Goal: Task Accomplishment & Management: Use online tool/utility

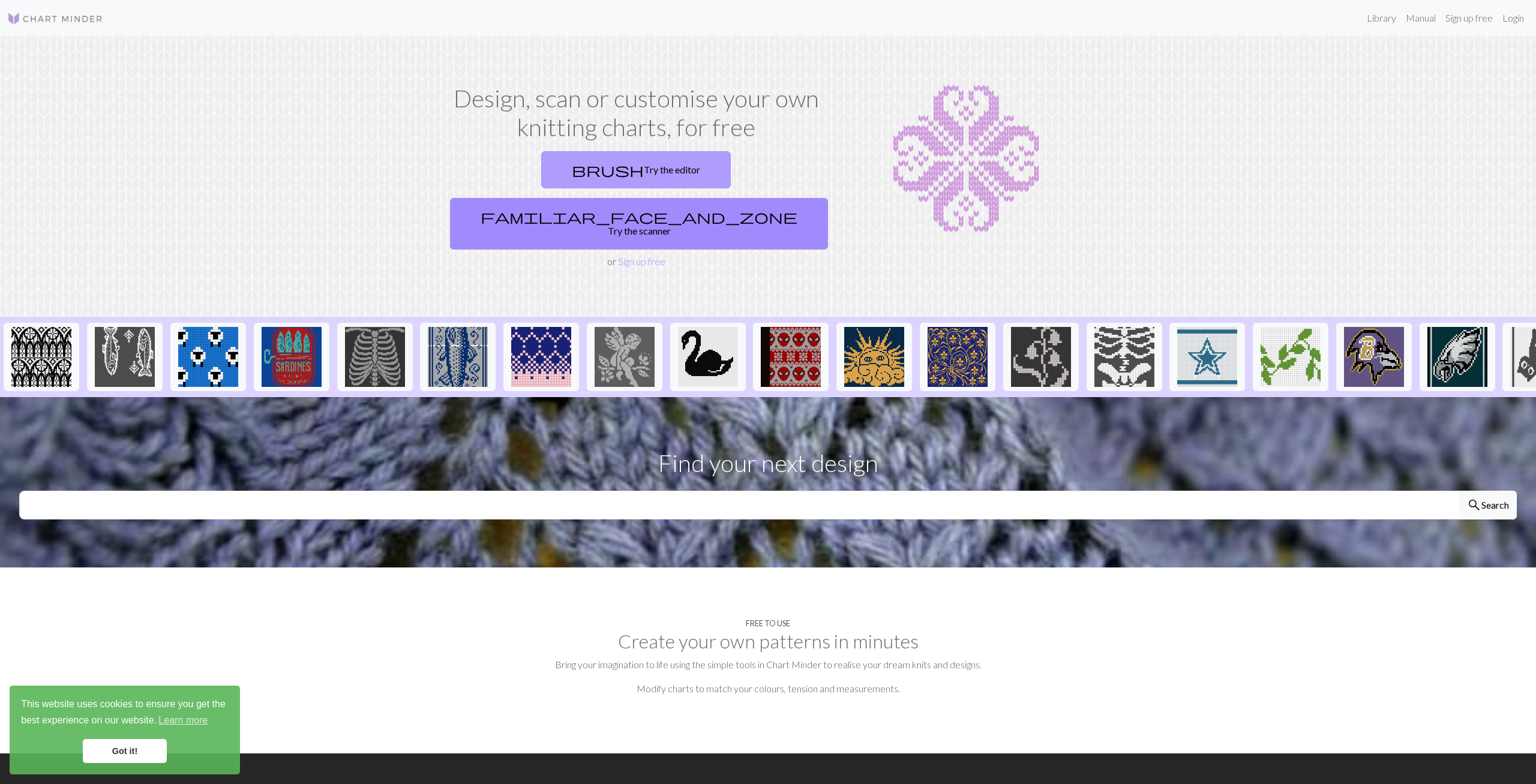
click at [541, 175] on link "brush Try the editor" at bounding box center [635, 169] width 189 height 37
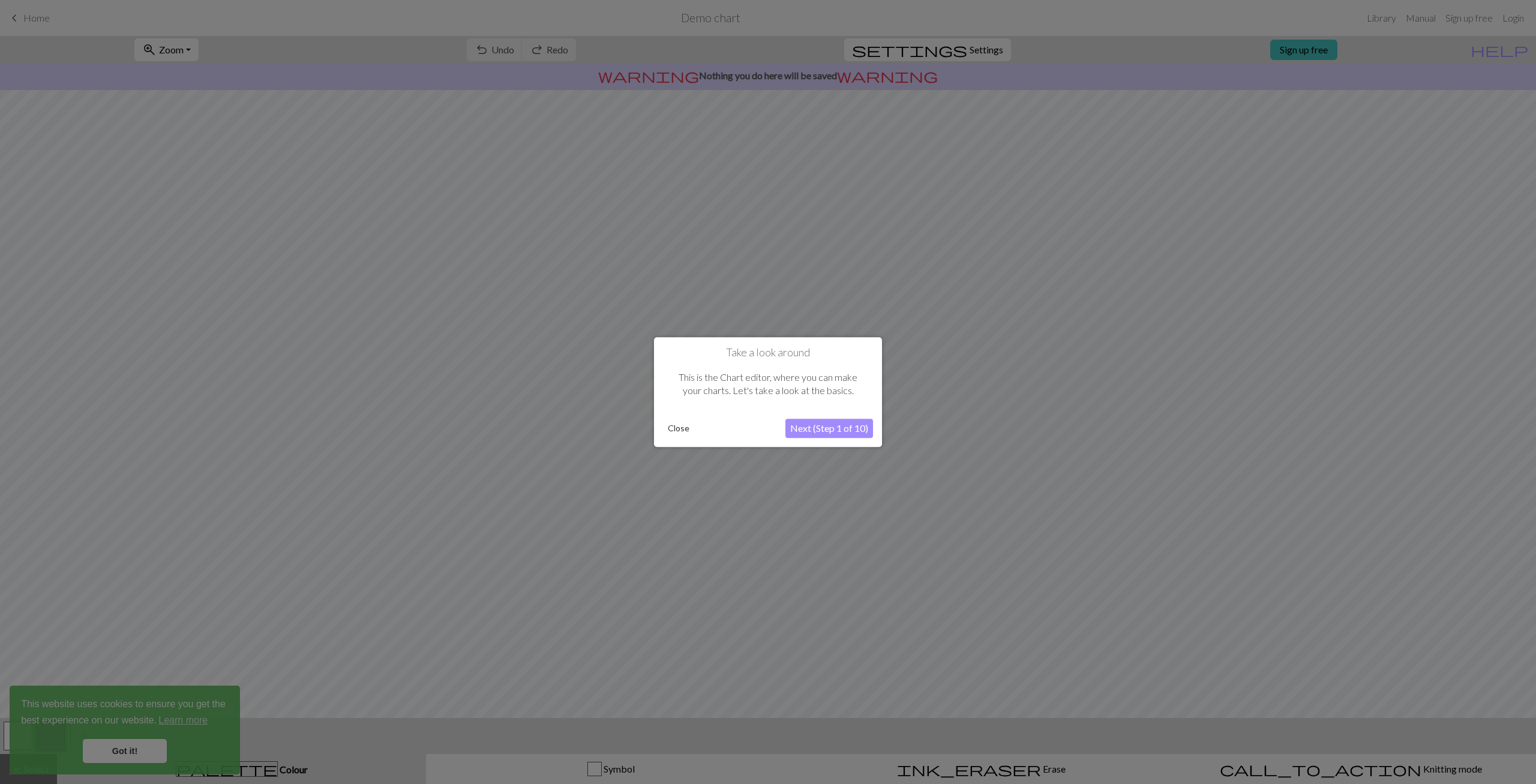
click at [832, 422] on button "Next (Step 1 of 10)" at bounding box center [829, 428] width 87 height 19
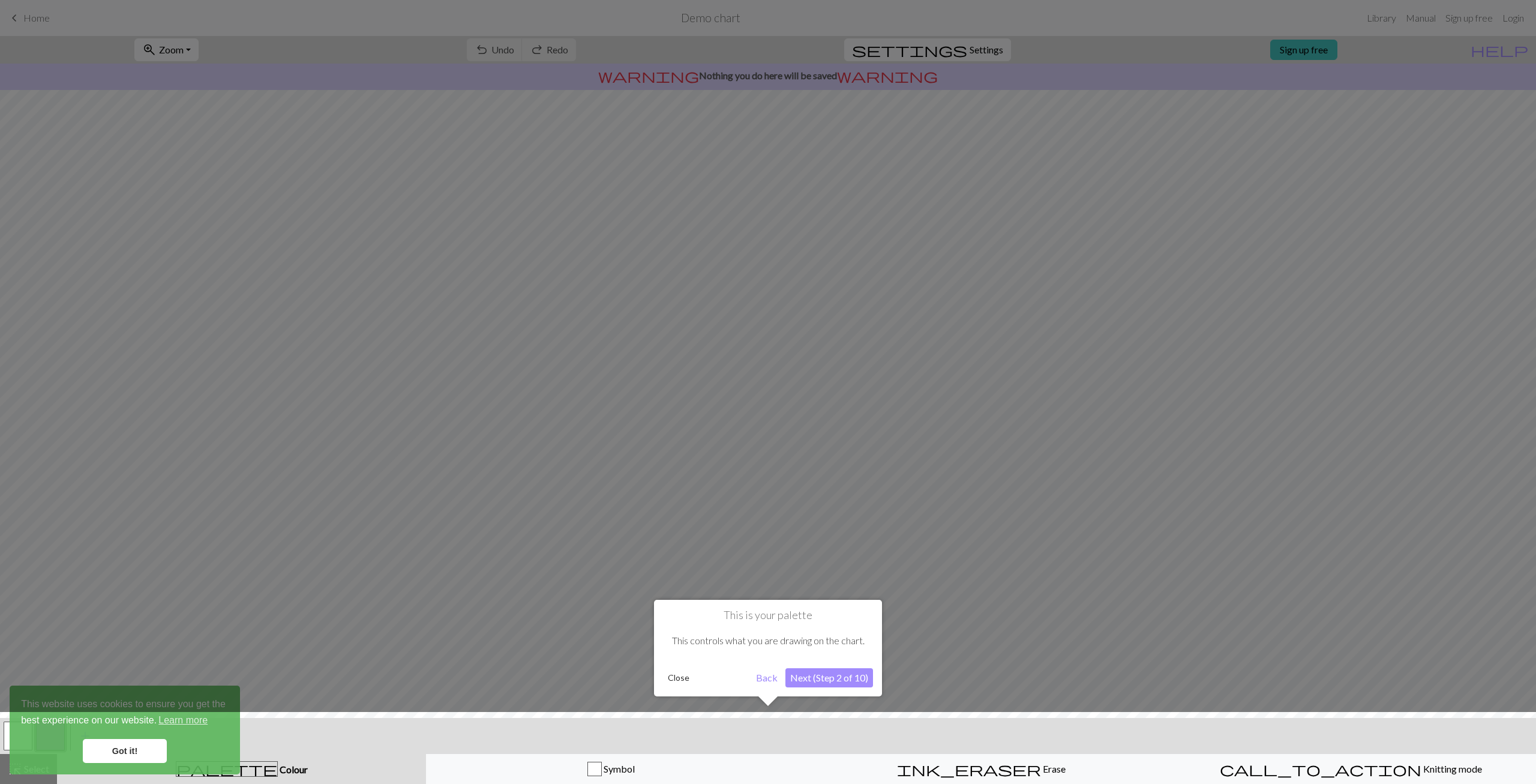
click at [831, 675] on button "Next (Step 2 of 10)" at bounding box center [829, 677] width 87 height 19
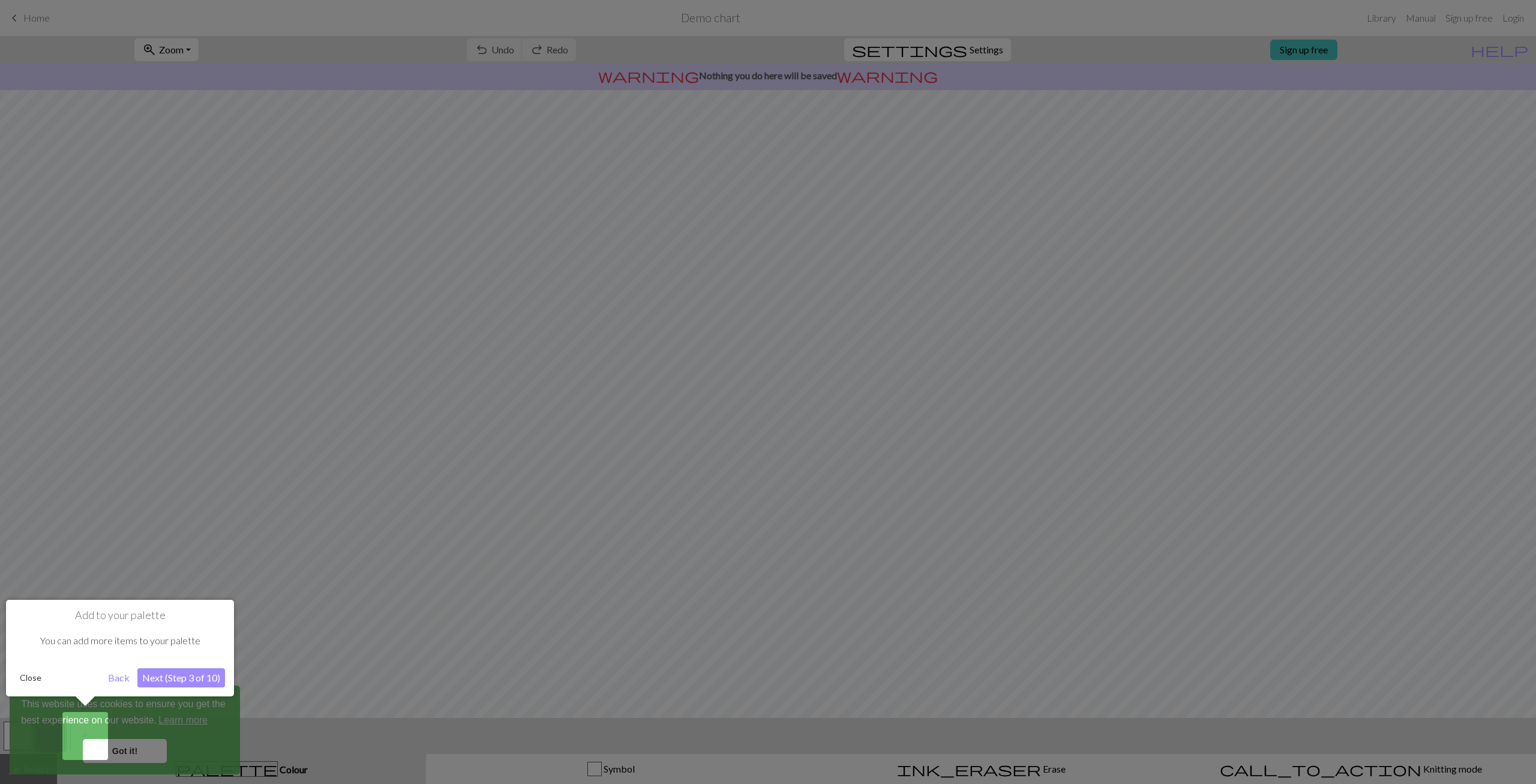
click at [163, 678] on button "Next (Step 3 of 10)" at bounding box center [181, 677] width 87 height 19
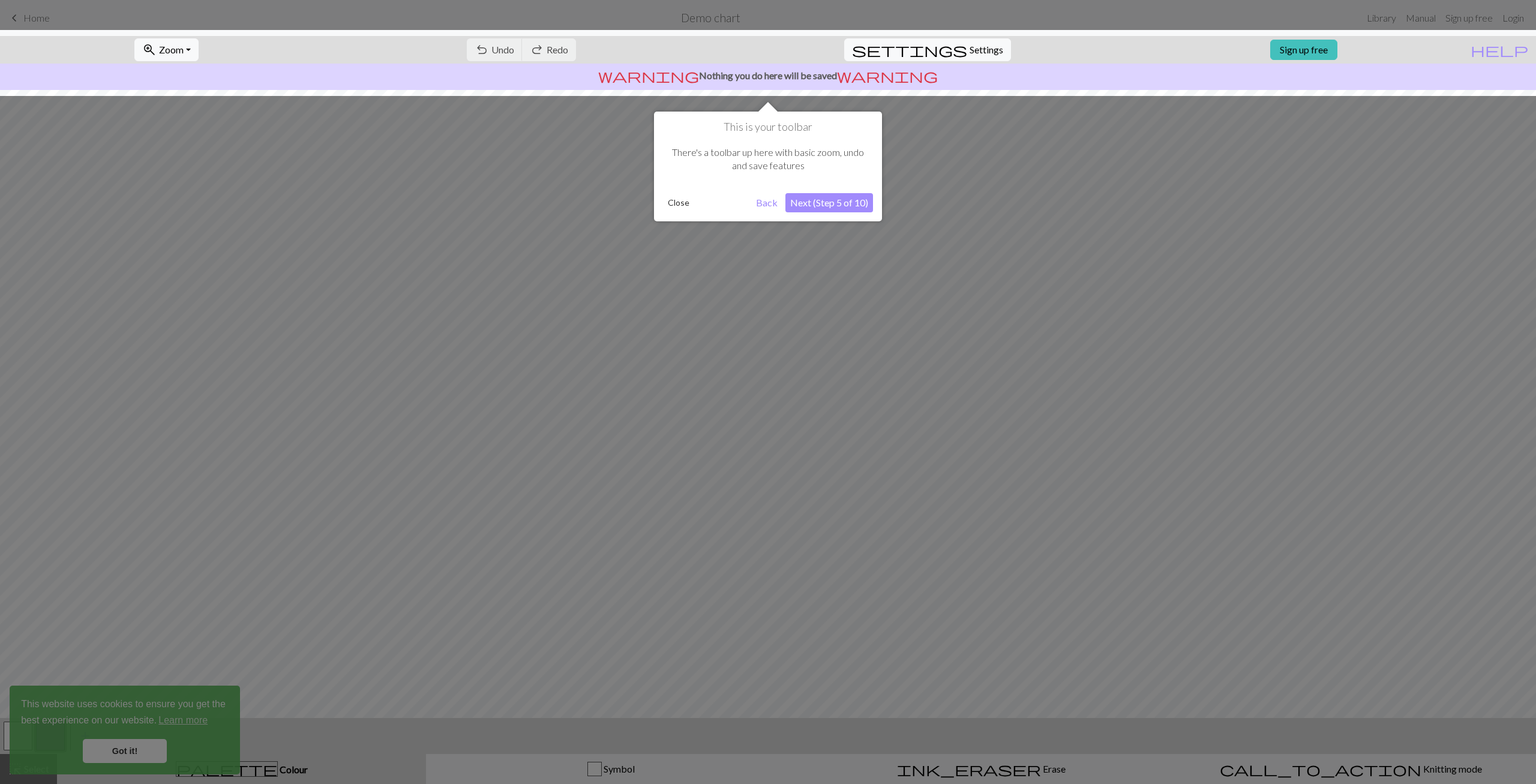
click at [816, 198] on button "Next (Step 5 of 10)" at bounding box center [829, 202] width 87 height 19
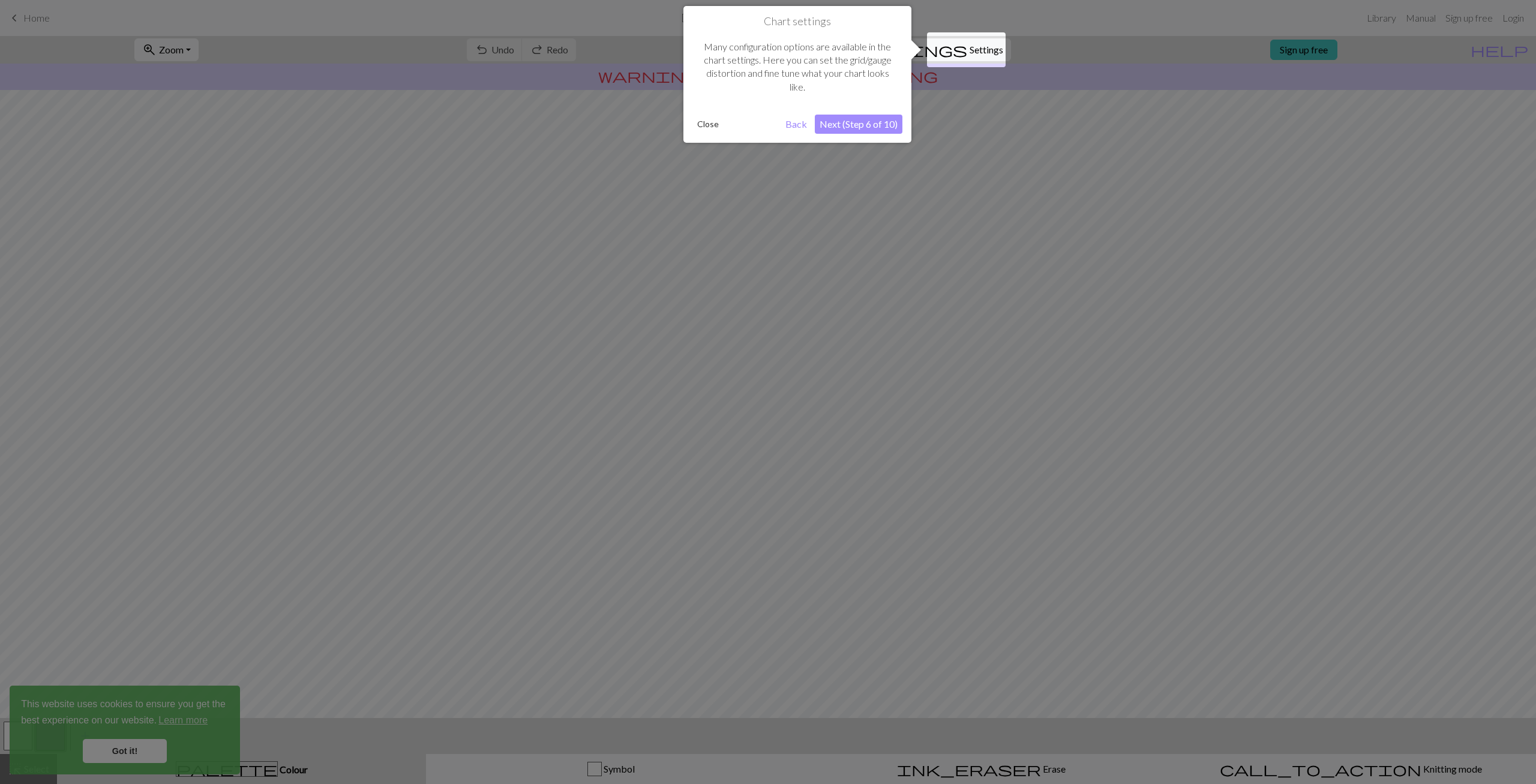
click at [845, 126] on button "Next (Step 6 of 10)" at bounding box center [858, 124] width 87 height 19
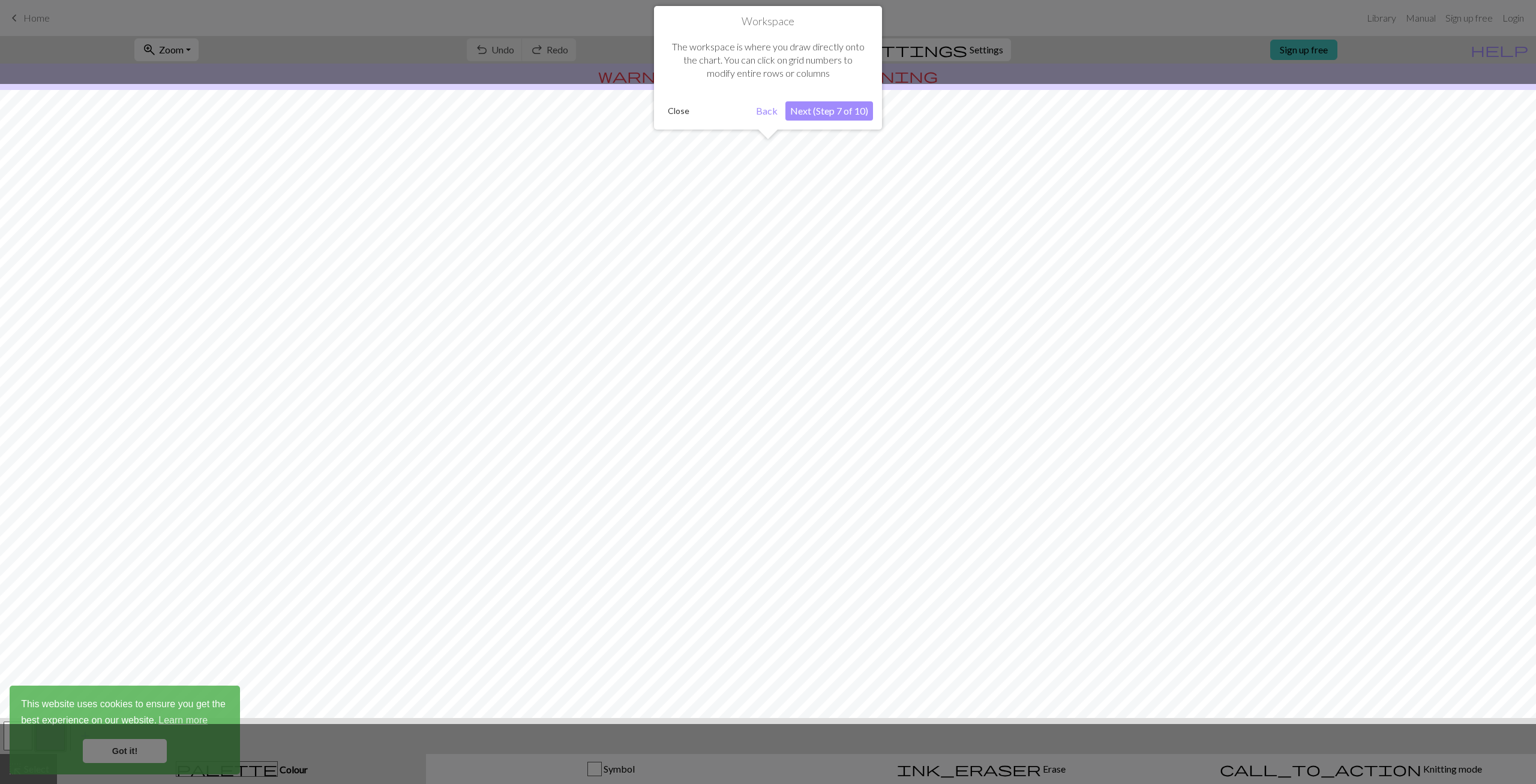
click at [815, 120] on button "Next (Step 7 of 10)" at bounding box center [829, 110] width 87 height 19
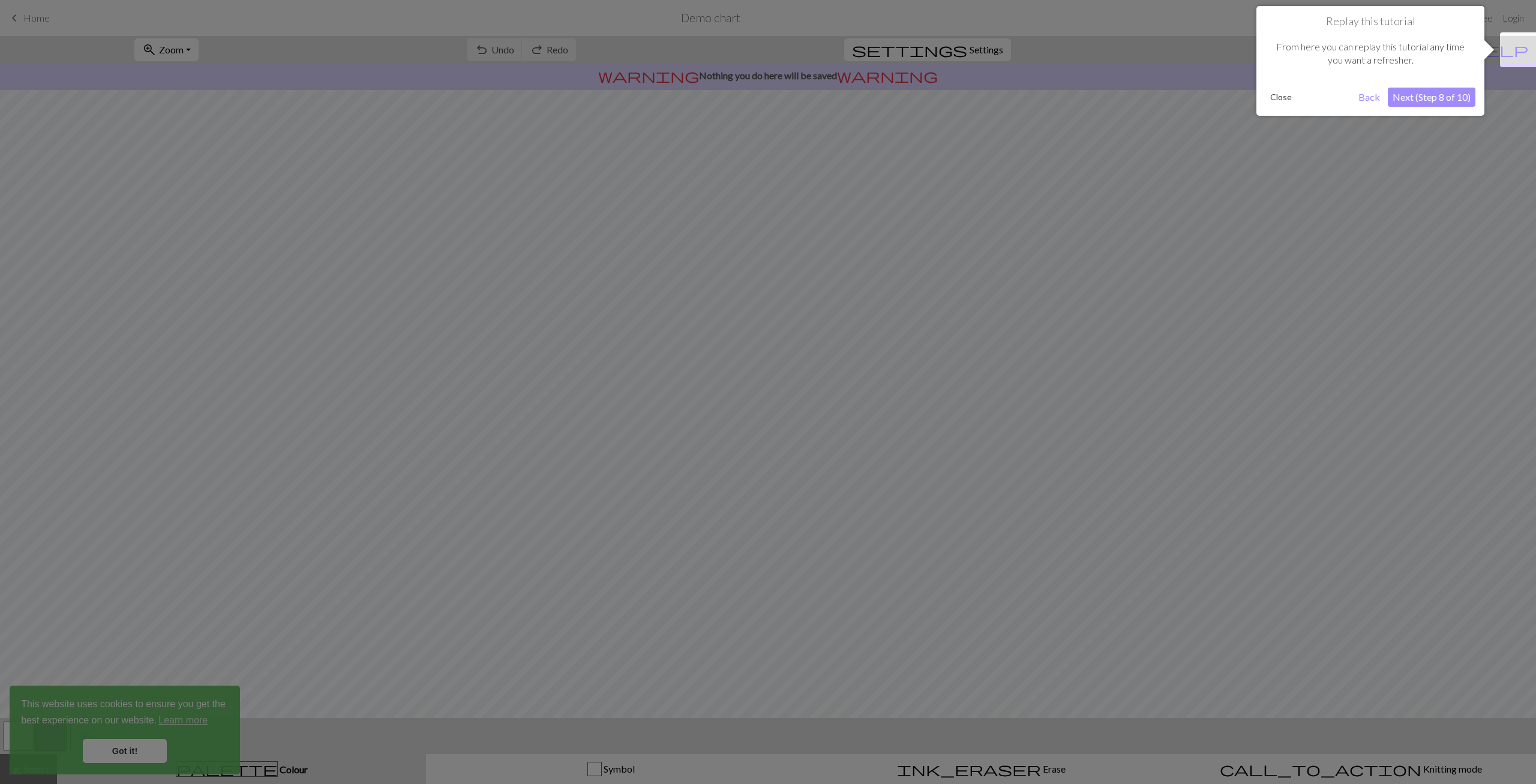
click at [1440, 100] on button "Next (Step 8 of 10)" at bounding box center [1431, 96] width 87 height 19
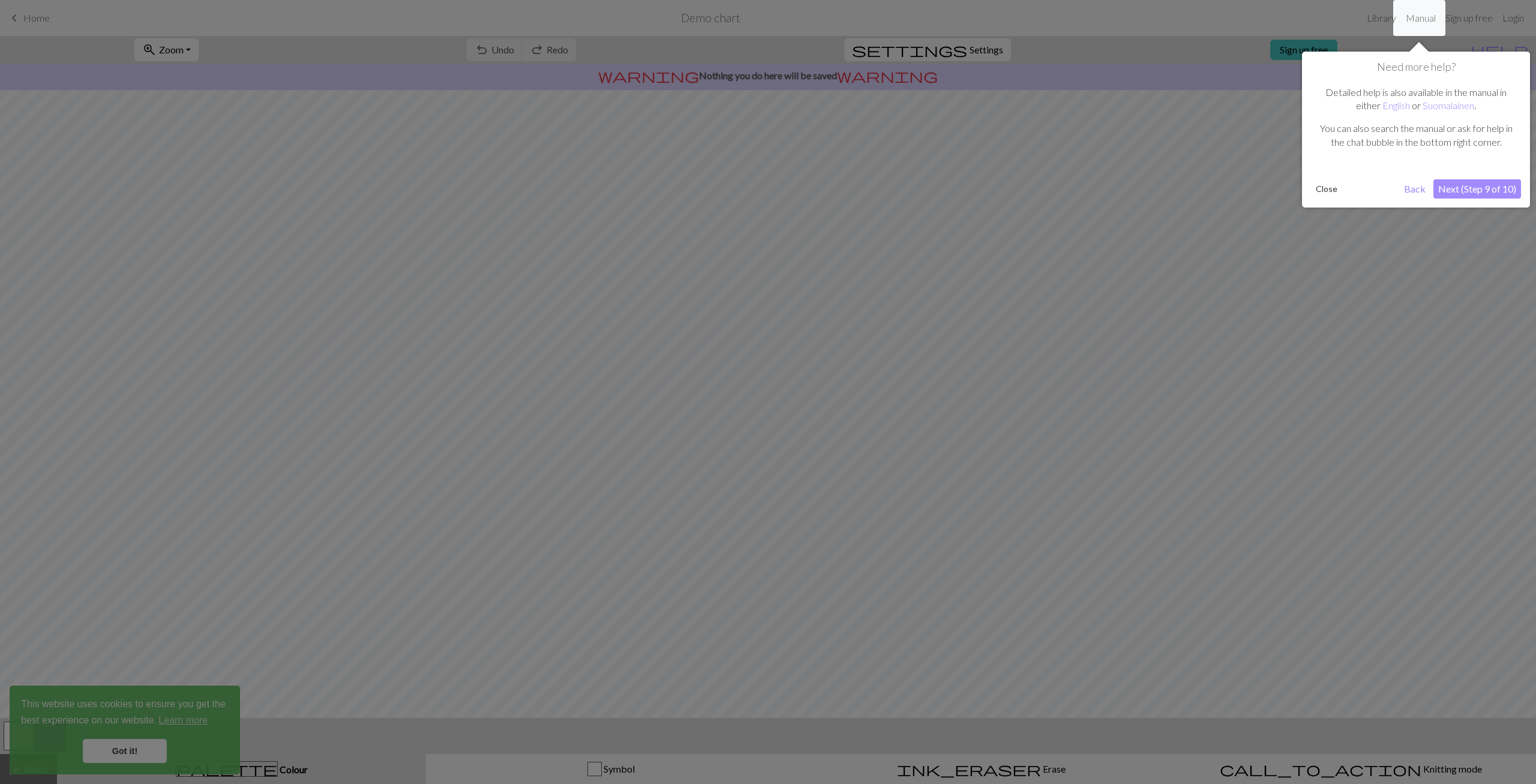
click at [1466, 194] on button "Next (Step 9 of 10)" at bounding box center [1477, 189] width 87 height 19
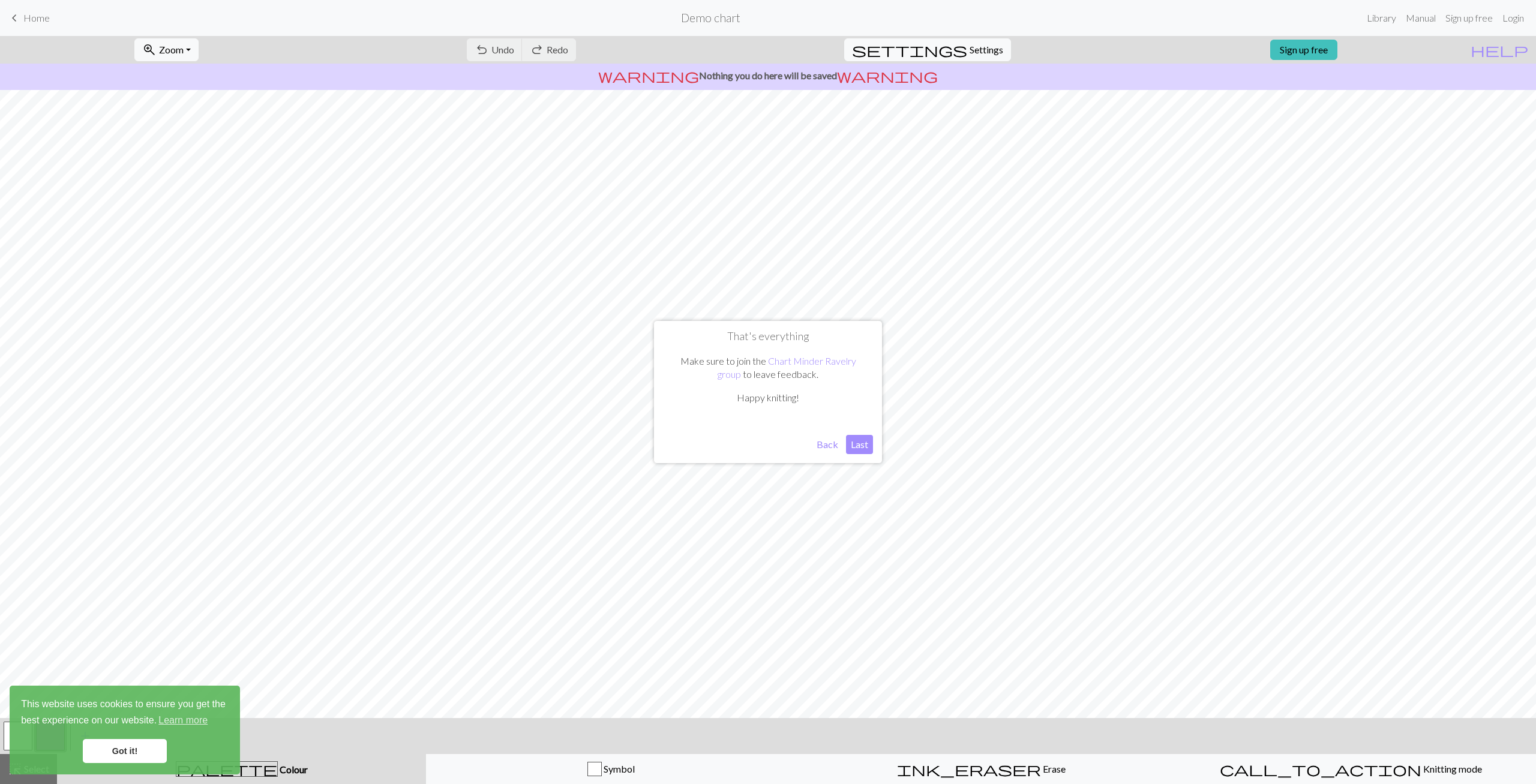
click at [852, 448] on button "Last" at bounding box center [859, 444] width 27 height 19
click at [987, 58] on button "settings Settings" at bounding box center [927, 50] width 167 height 23
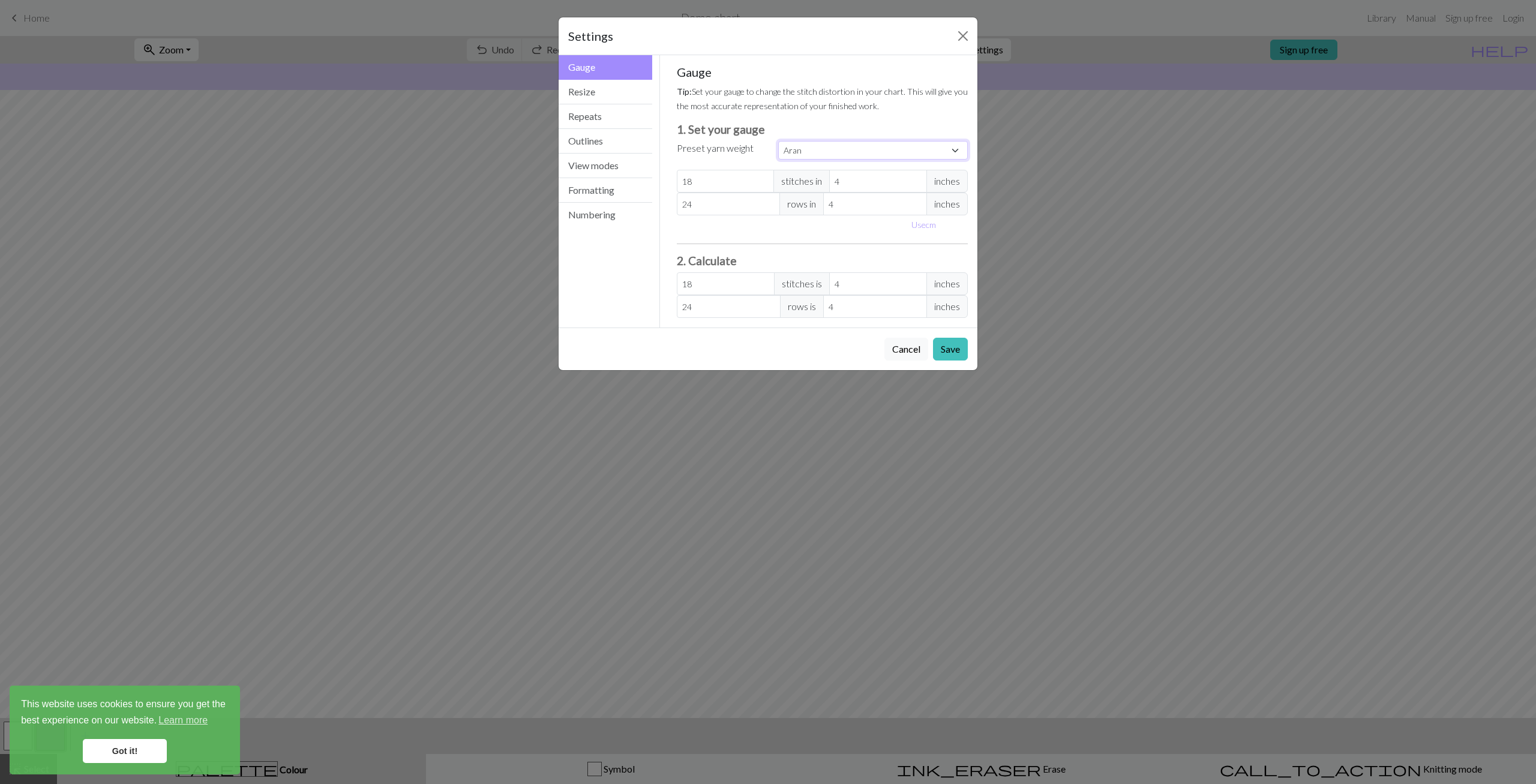
click at [778, 141] on select "Custom Square Lace Light Fingering Fingering Sport Double knit Worsted Aran Bul…" at bounding box center [872, 150] width 189 height 19
click at [797, 333] on div "Cancel Save" at bounding box center [767, 349] width 419 height 43
click at [778, 141] on select "Custom Square Lace Light Fingering Fingering Sport Double knit Worsted Aran Bul…" at bounding box center [872, 150] width 189 height 19
select select "superbulky"
click option "Super Bulky" at bounding box center [0, 0] width 0 height 0
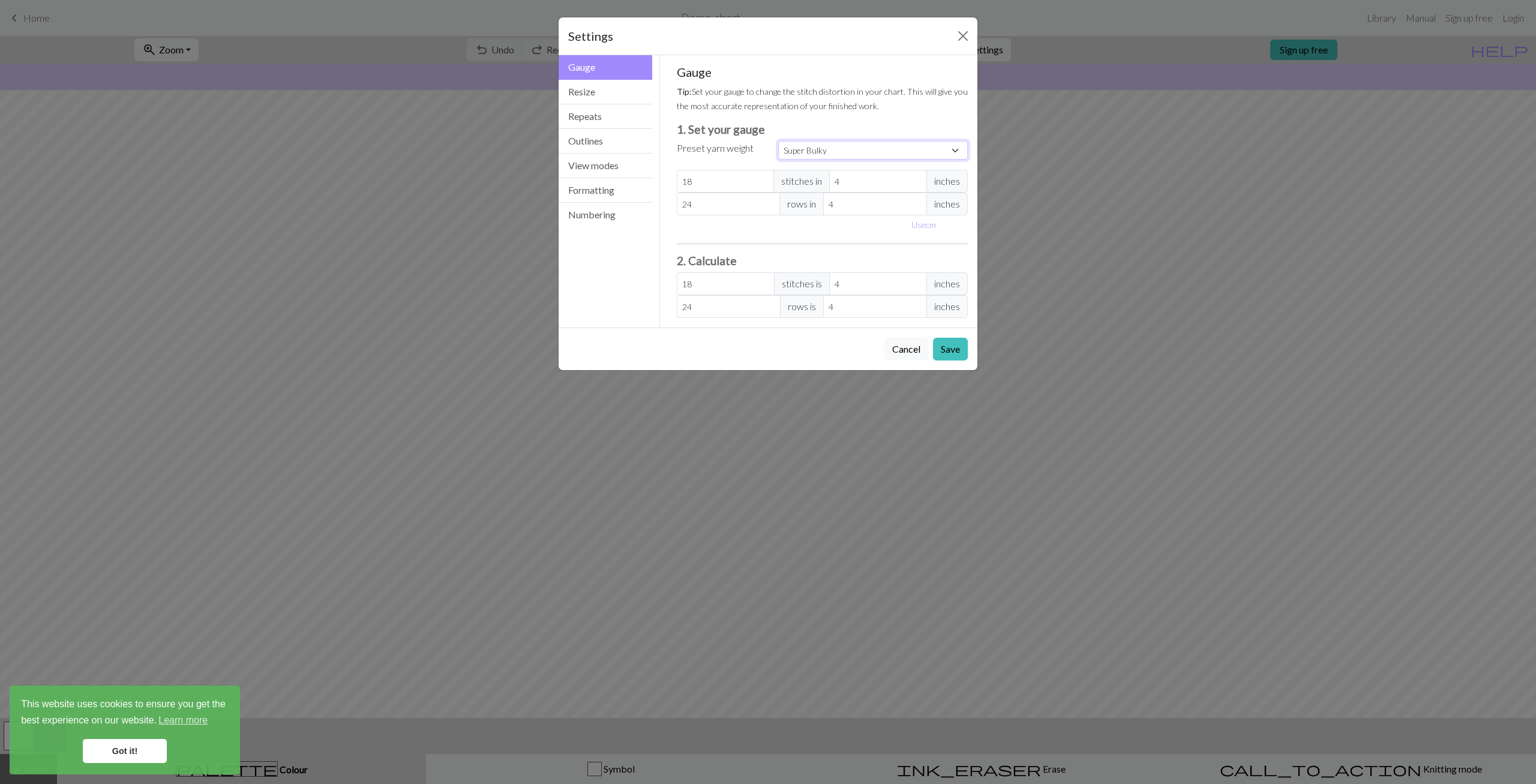
type input "8"
type input "15"
type input "8"
type input "15"
click at [588, 89] on button "Resize" at bounding box center [605, 92] width 94 height 24
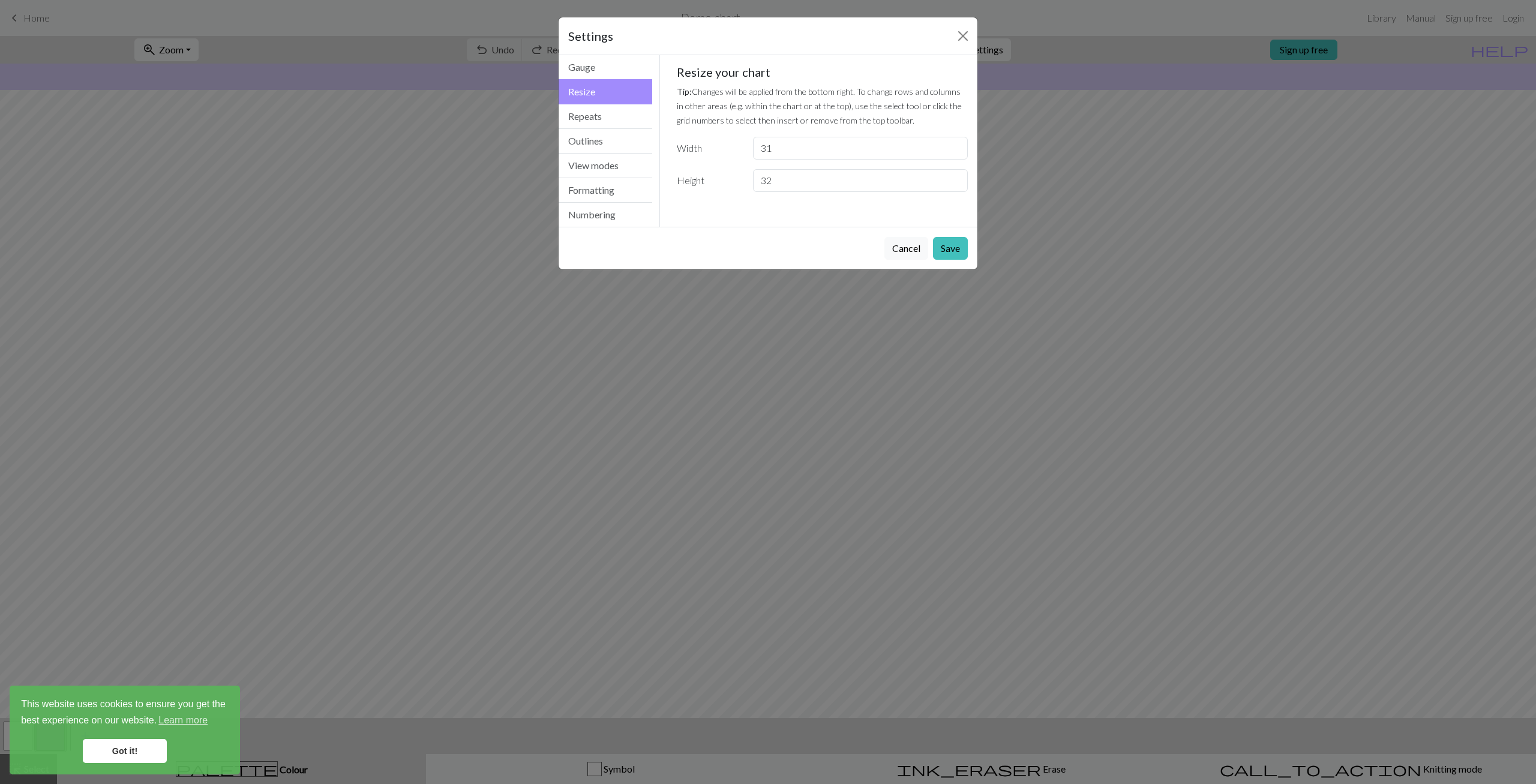
click at [956, 146] on input "31" at bounding box center [860, 148] width 215 height 23
click at [956, 146] on input "32" at bounding box center [860, 148] width 215 height 23
click at [956, 146] on input "33" at bounding box center [860, 148] width 215 height 23
click at [956, 146] on input "34" at bounding box center [860, 148] width 215 height 23
click at [956, 146] on input "35" at bounding box center [860, 148] width 215 height 23
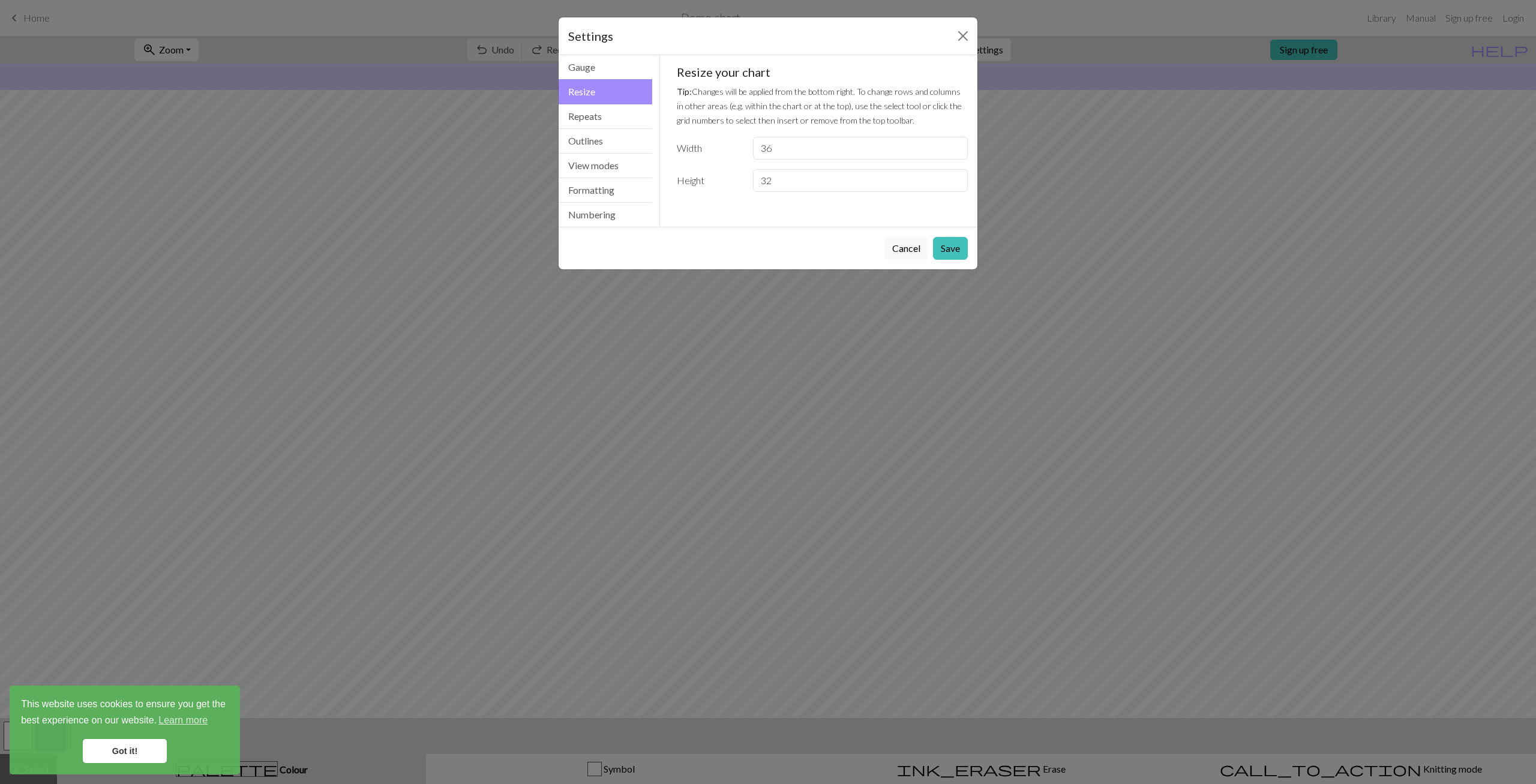
click at [956, 146] on input "36" at bounding box center [860, 148] width 215 height 23
click at [956, 146] on input "37" at bounding box center [860, 148] width 215 height 23
click at [956, 146] on input "38" at bounding box center [860, 148] width 215 height 23
click at [956, 146] on input "39" at bounding box center [860, 148] width 215 height 23
click at [956, 146] on input "40" at bounding box center [860, 148] width 215 height 23
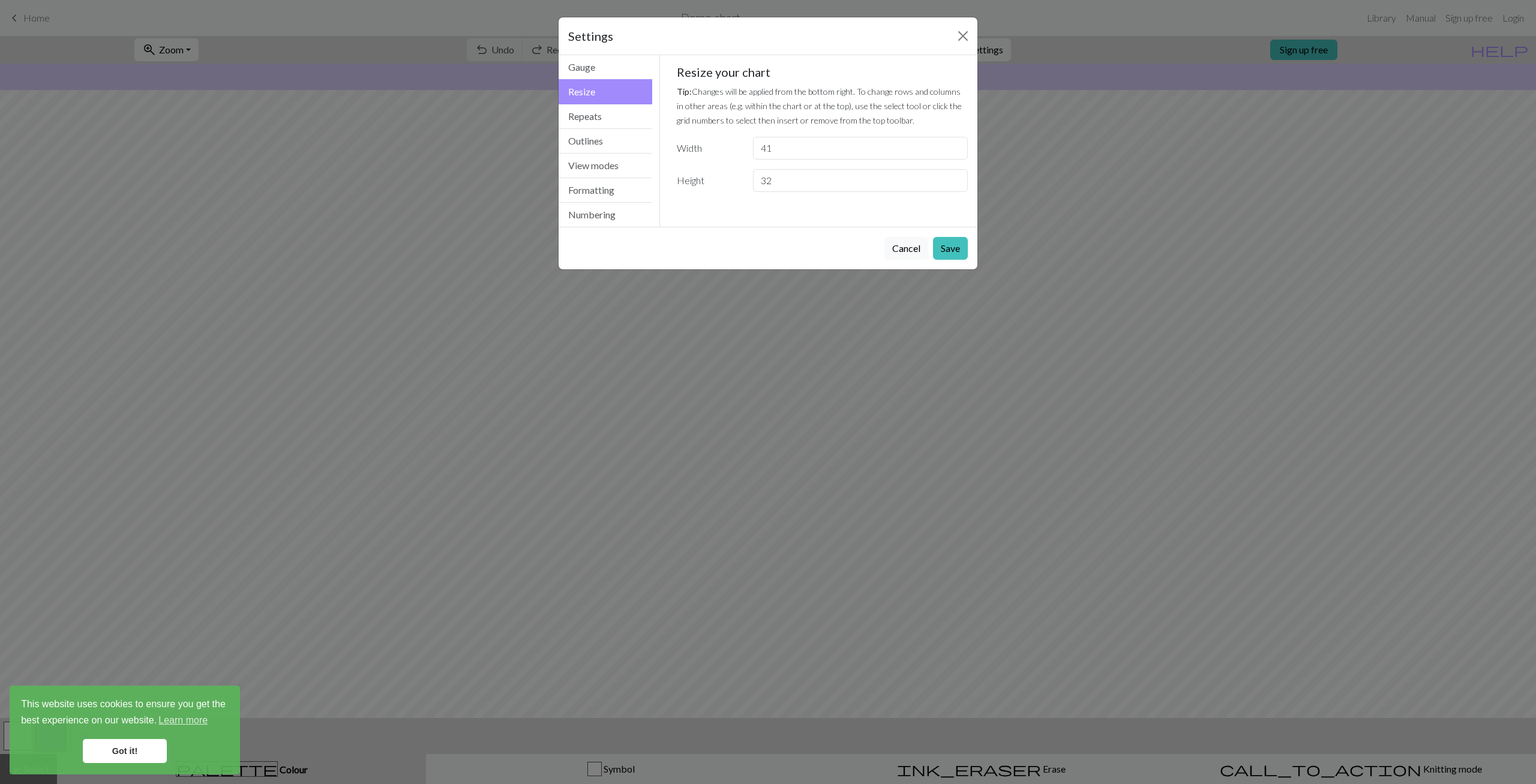
click at [956, 146] on input "41" at bounding box center [860, 148] width 215 height 23
click at [956, 146] on input "42" at bounding box center [860, 148] width 215 height 23
type input "43"
click at [956, 146] on input "43" at bounding box center [860, 148] width 215 height 23
click at [952, 180] on input "33" at bounding box center [860, 180] width 215 height 23
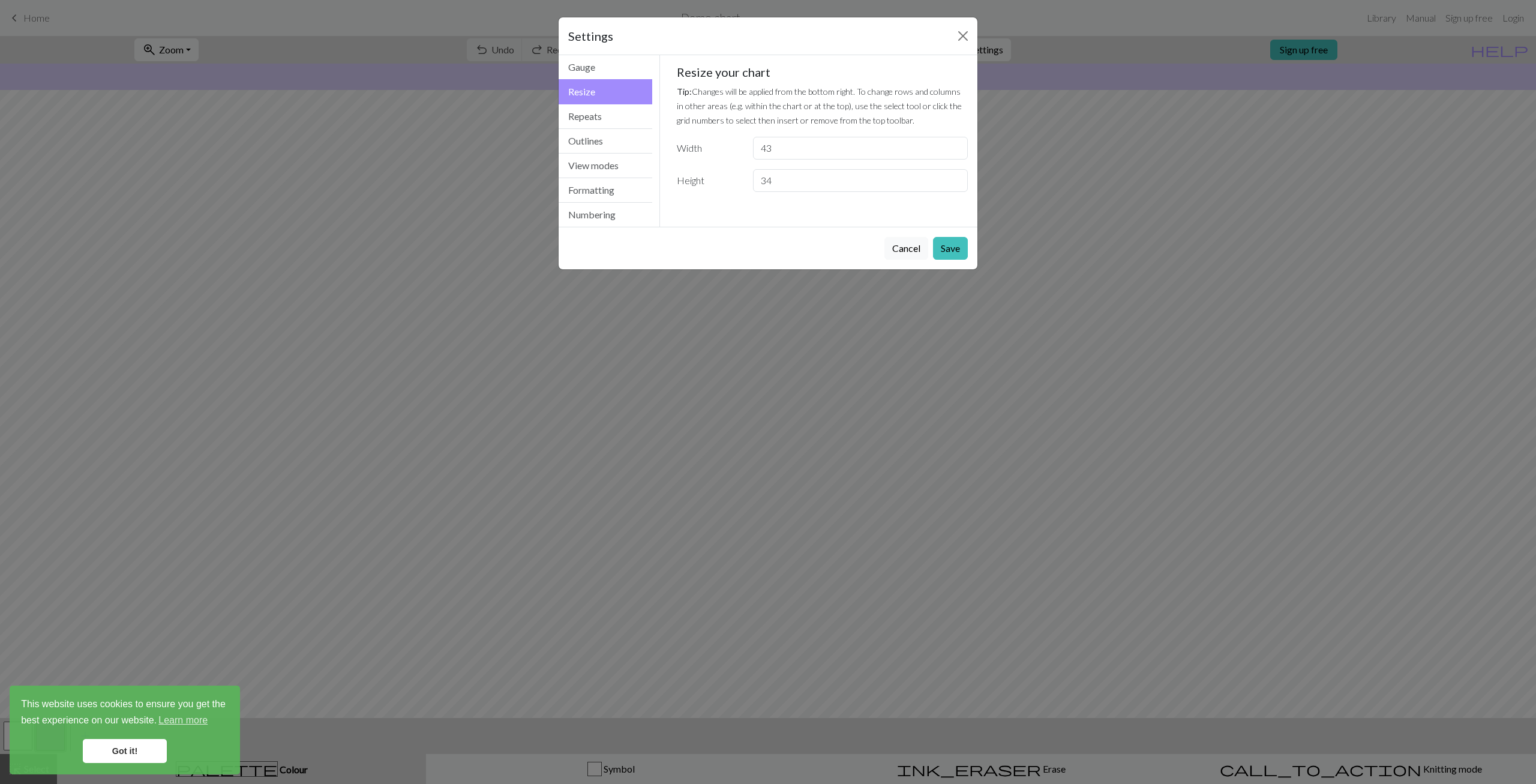
click at [952, 180] on input "34" at bounding box center [860, 180] width 215 height 23
click at [952, 180] on input "35" at bounding box center [860, 180] width 215 height 23
click at [952, 180] on input "36" at bounding box center [860, 180] width 215 height 23
click at [952, 180] on input "37" at bounding box center [860, 180] width 215 height 23
click at [952, 180] on input "38" at bounding box center [860, 180] width 215 height 23
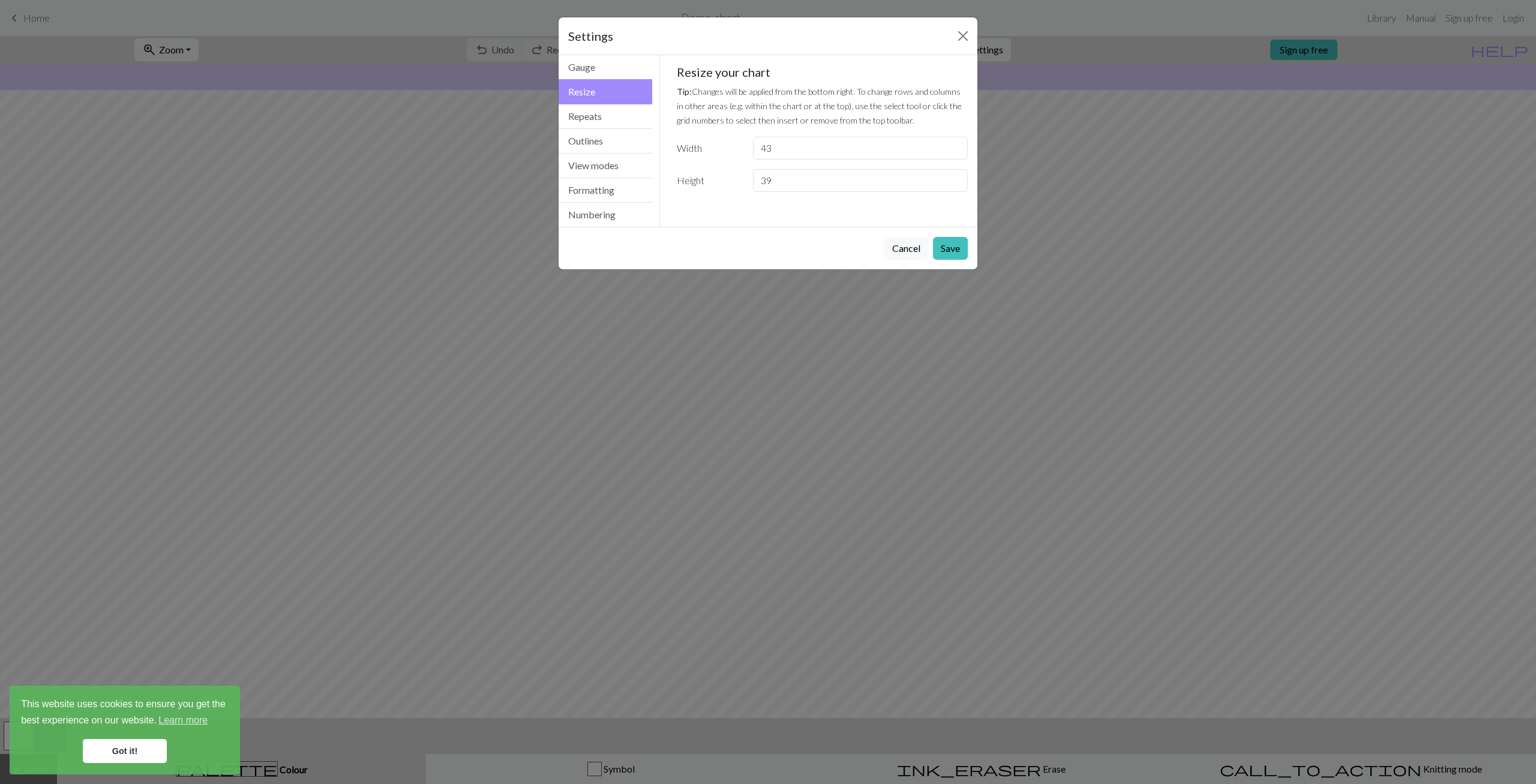
click at [952, 180] on input "39" at bounding box center [860, 180] width 215 height 23
click at [952, 180] on input "40" at bounding box center [860, 180] width 215 height 23
click at [952, 180] on input "41" at bounding box center [860, 180] width 215 height 23
click at [952, 180] on input "42" at bounding box center [860, 180] width 215 height 23
click at [952, 180] on input "43" at bounding box center [860, 180] width 215 height 23
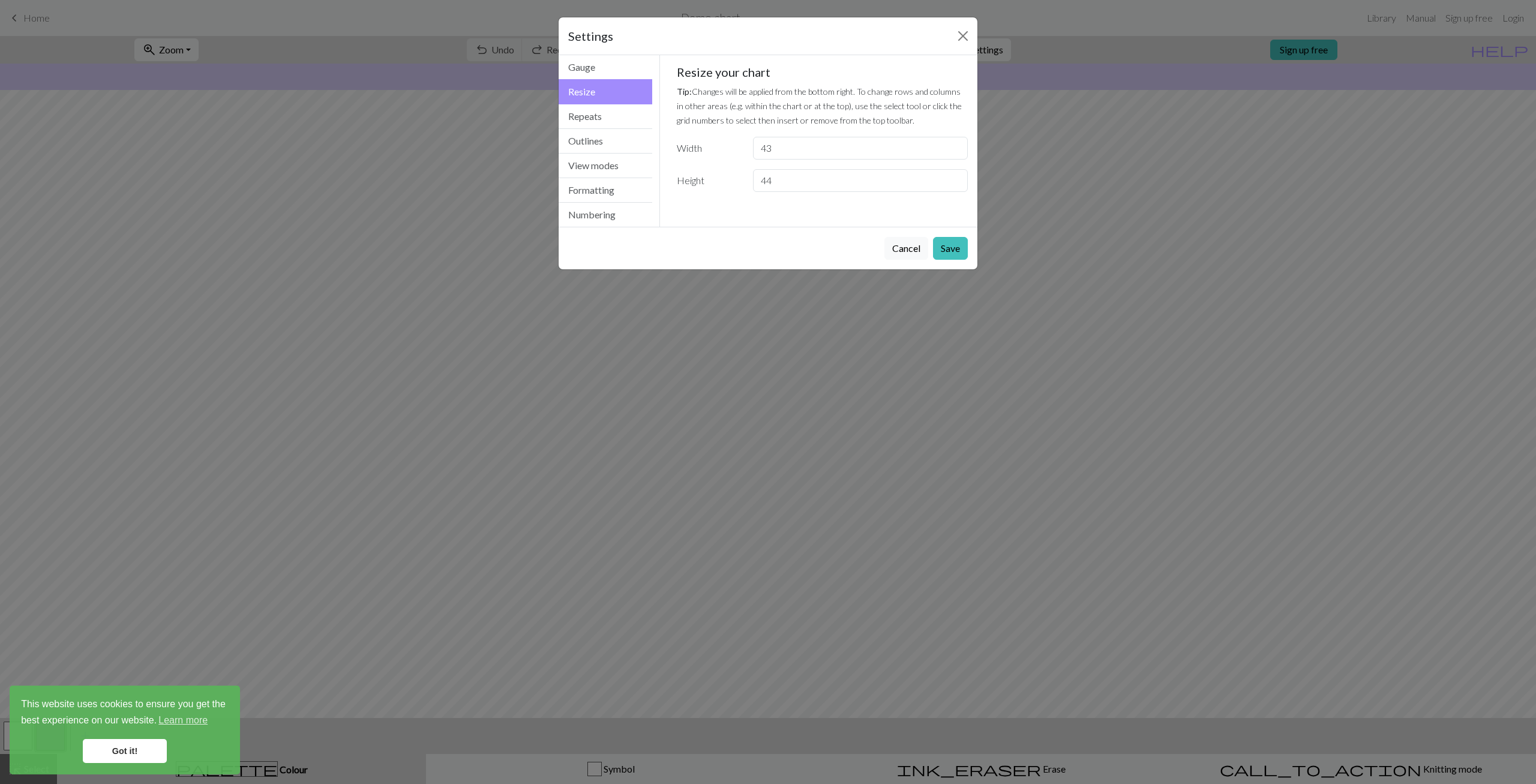
click at [952, 180] on input "44" at bounding box center [860, 180] width 215 height 23
click at [952, 180] on input "45" at bounding box center [860, 180] width 215 height 23
click at [952, 180] on input "46" at bounding box center [860, 180] width 215 height 23
click at [952, 180] on input "47" at bounding box center [860, 180] width 215 height 23
click at [952, 180] on input "48" at bounding box center [860, 180] width 215 height 23
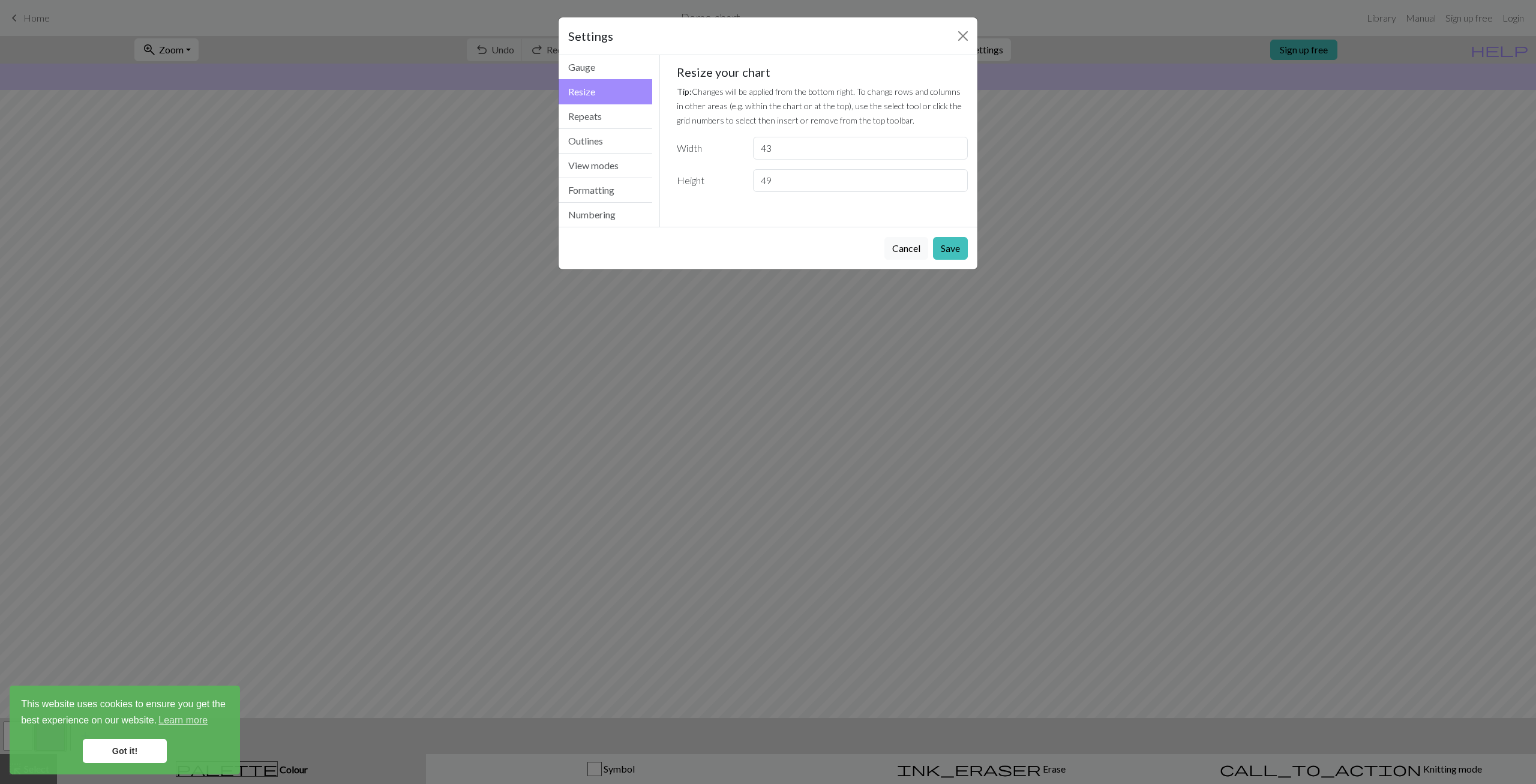
click at [952, 180] on input "49" at bounding box center [860, 180] width 215 height 23
click at [952, 180] on input "50" at bounding box center [860, 180] width 215 height 23
click at [952, 180] on input "51" at bounding box center [860, 180] width 215 height 23
click at [952, 180] on input "52" at bounding box center [860, 180] width 215 height 23
click at [952, 180] on input "53" at bounding box center [860, 180] width 215 height 23
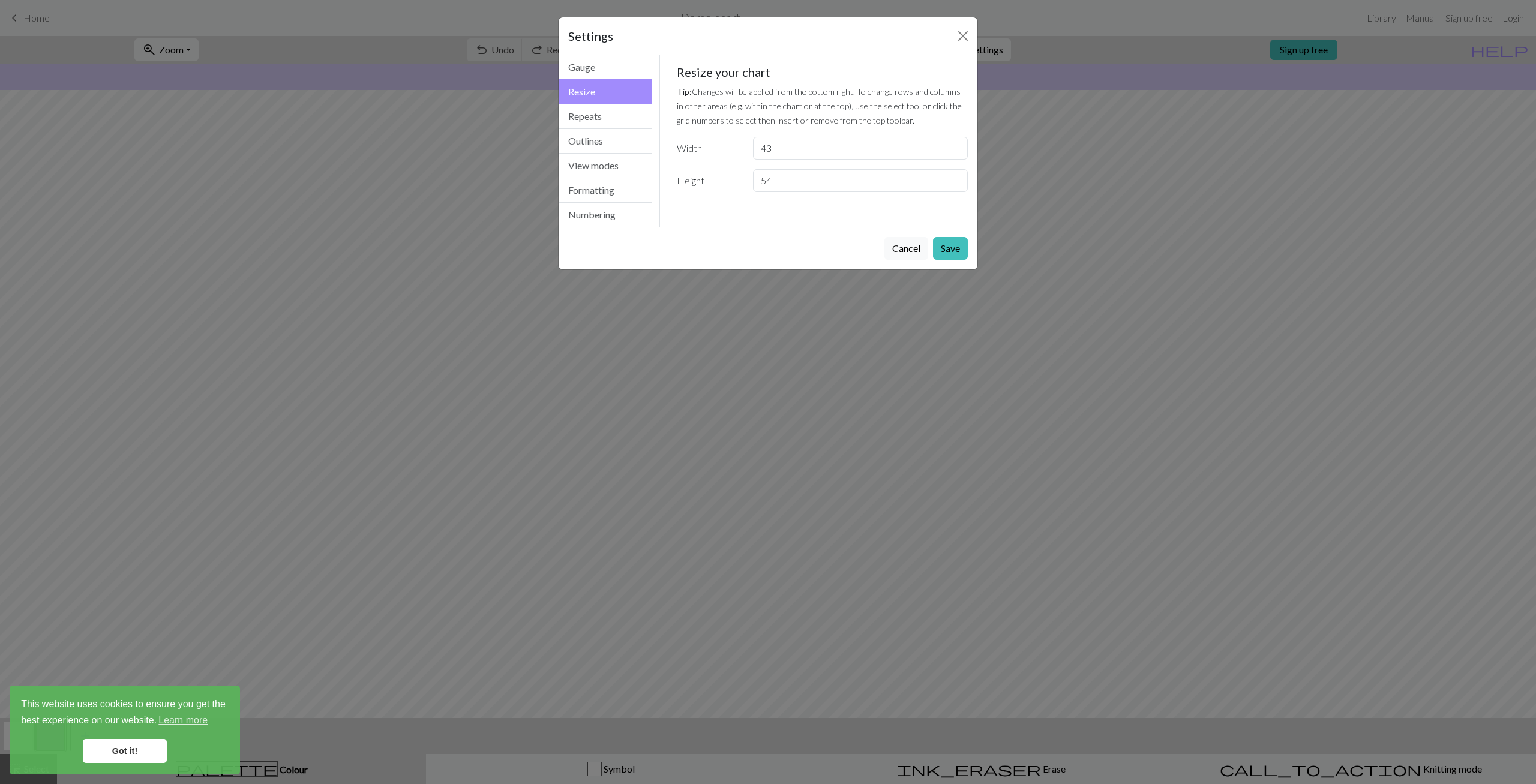
type input "54"
click at [952, 180] on input "54" at bounding box center [860, 180] width 215 height 23
click at [943, 245] on button "Save" at bounding box center [950, 248] width 35 height 23
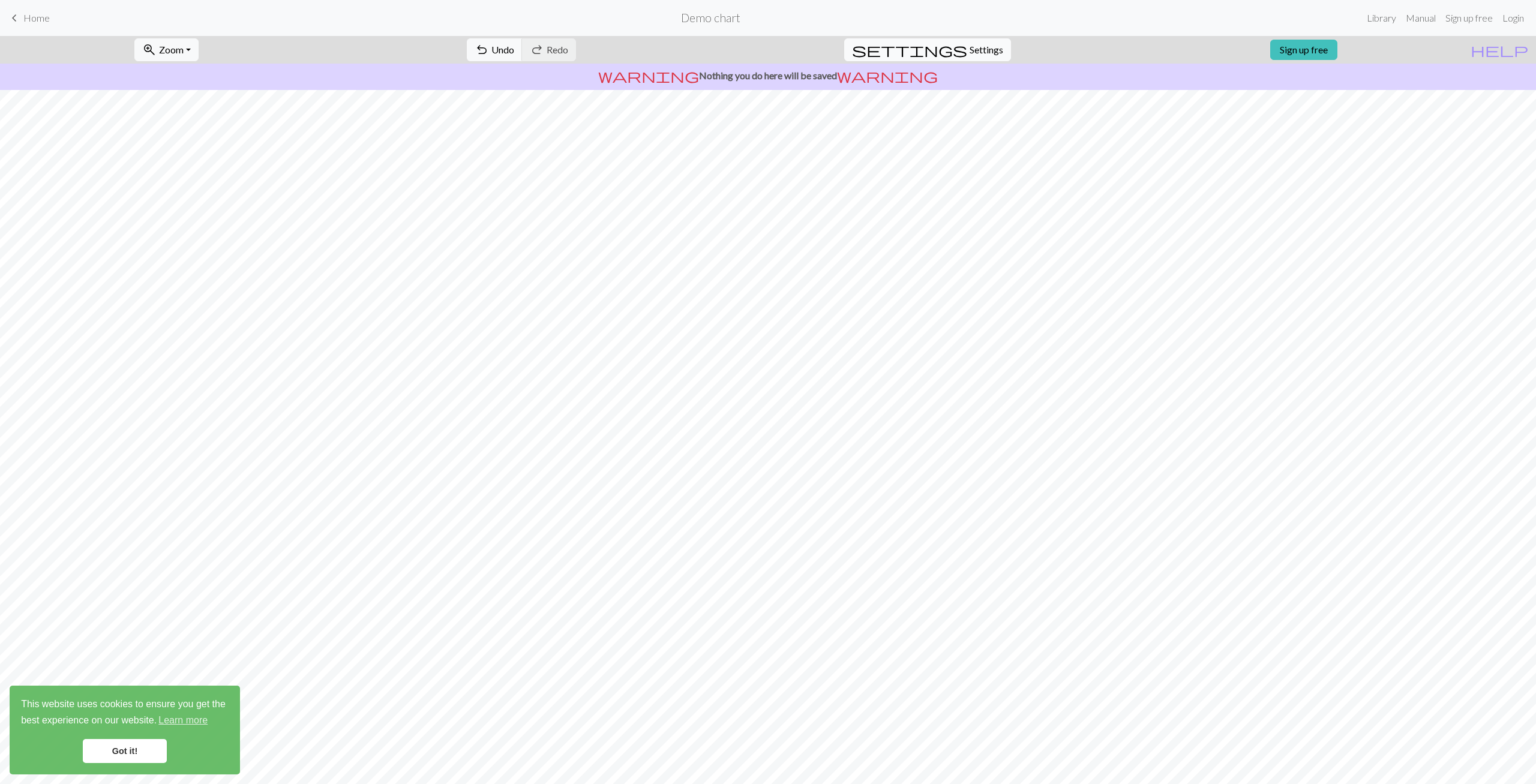
click at [969, 45] on span "Settings" at bounding box center [986, 50] width 34 height 15
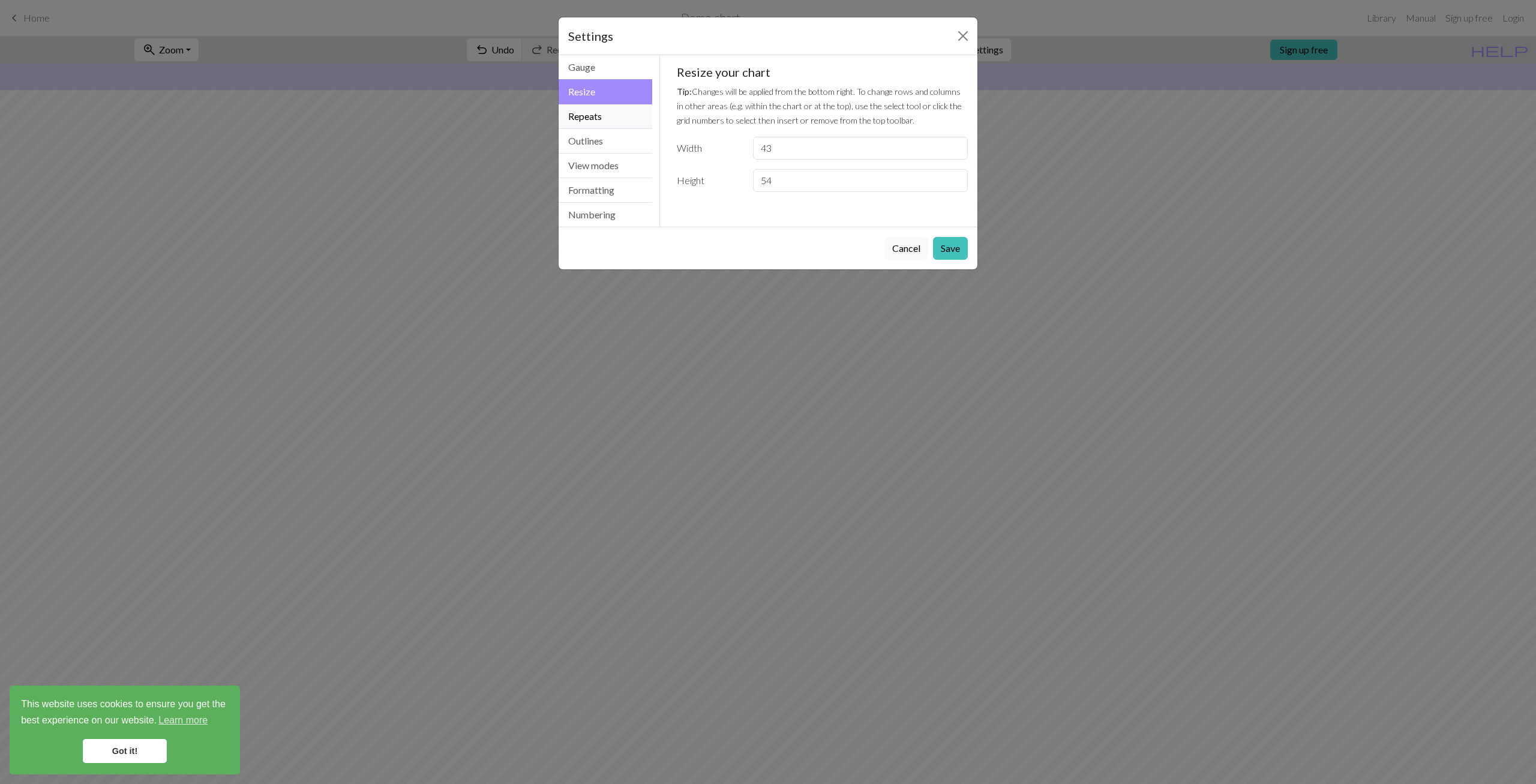
click at [596, 123] on button "Repeats" at bounding box center [605, 116] width 94 height 24
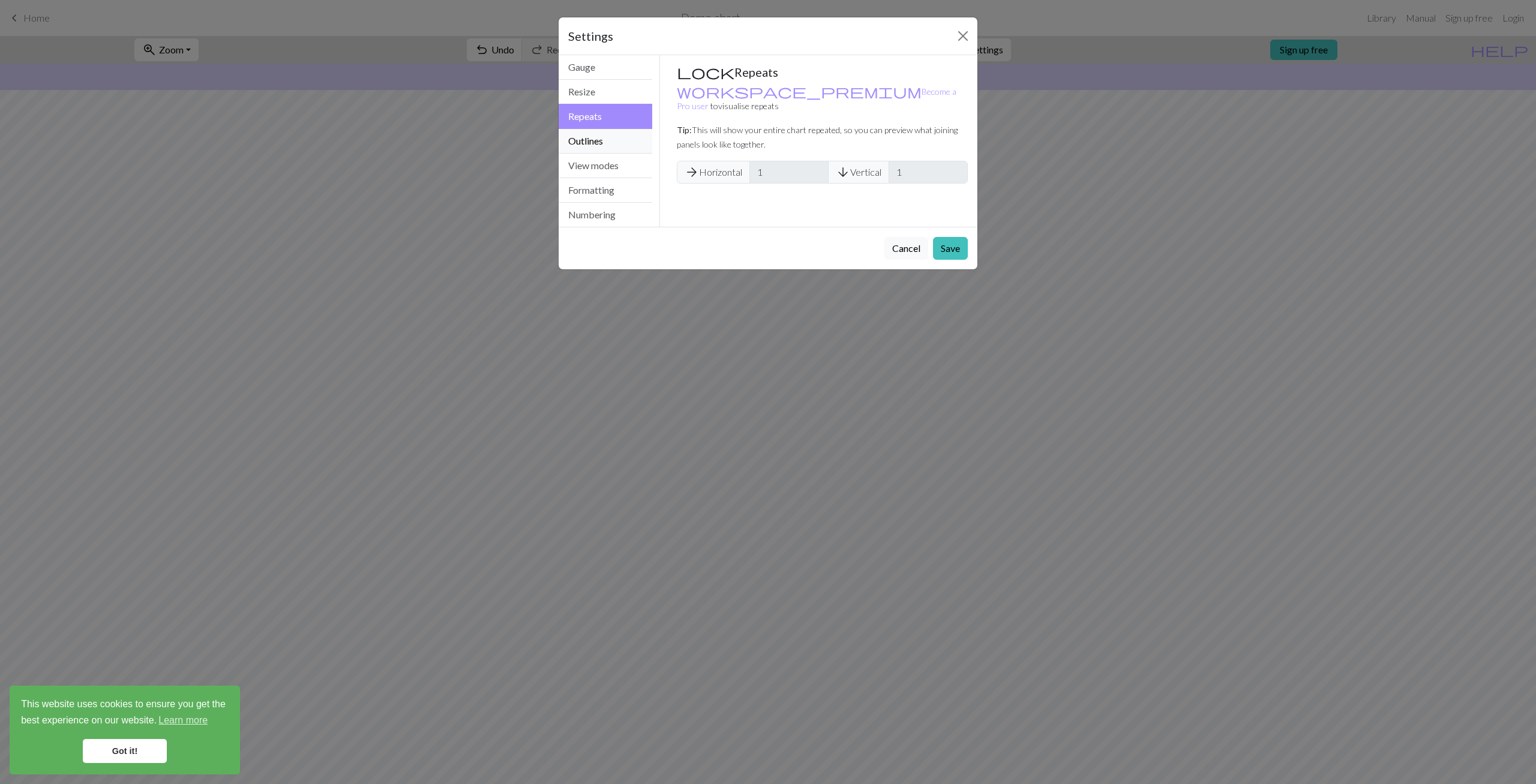
click at [592, 145] on button "Outlines" at bounding box center [605, 141] width 94 height 24
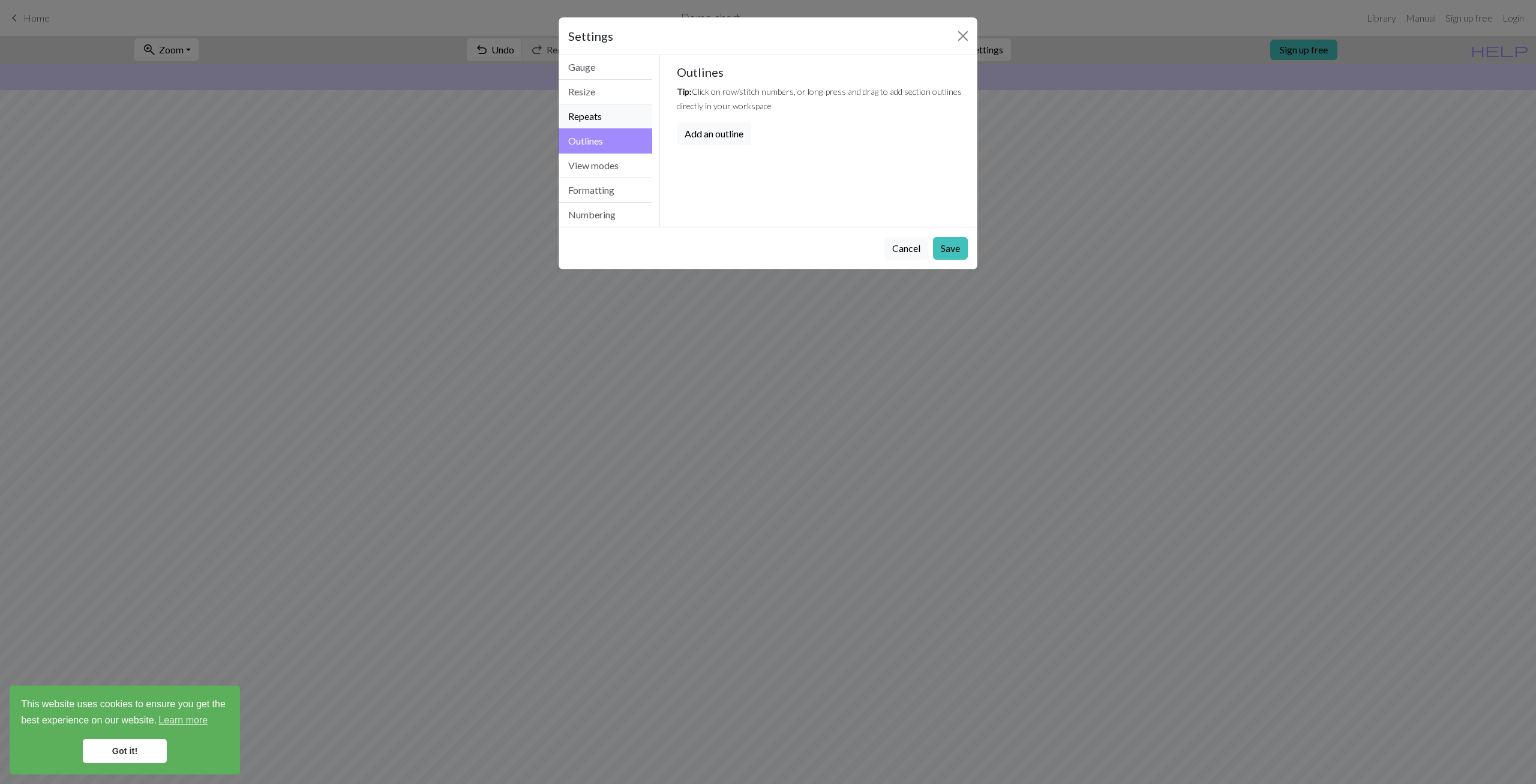
click at [583, 117] on button "Repeats" at bounding box center [605, 116] width 94 height 24
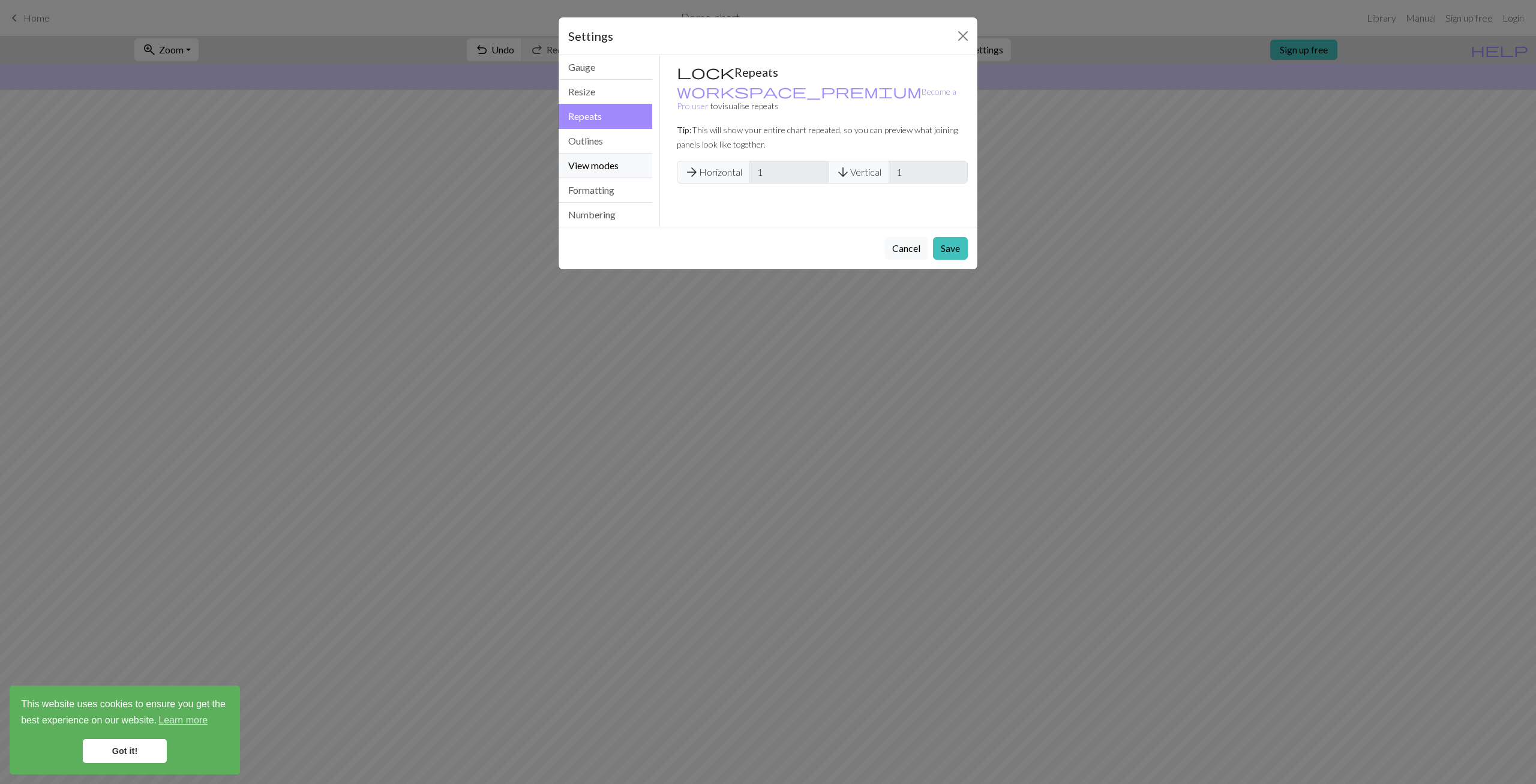
click at [579, 158] on button "View modes" at bounding box center [605, 166] width 94 height 24
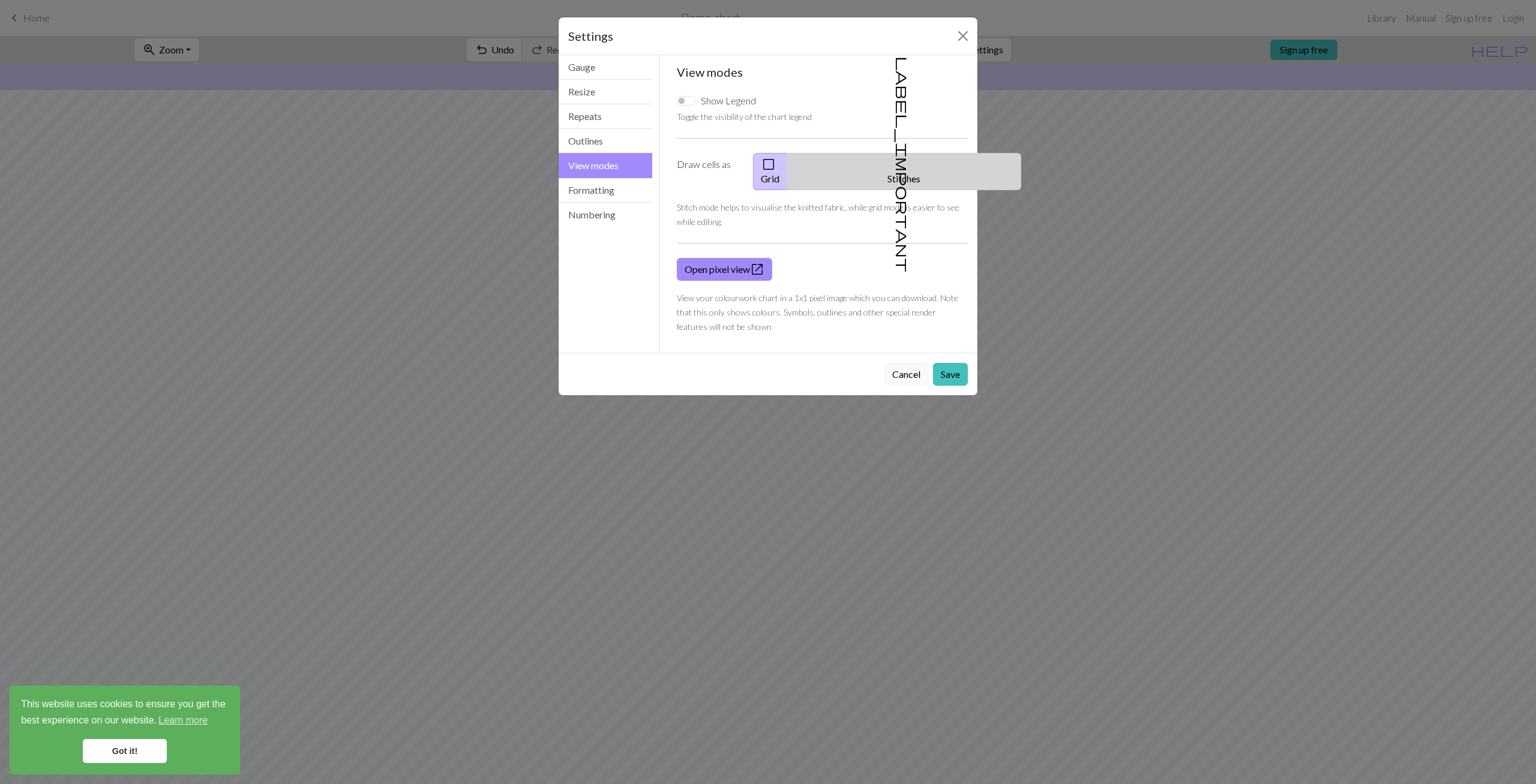
click at [901, 159] on button "label_important Stitches" at bounding box center [904, 171] width 234 height 37
click at [965, 36] on button "Close" at bounding box center [962, 36] width 19 height 19
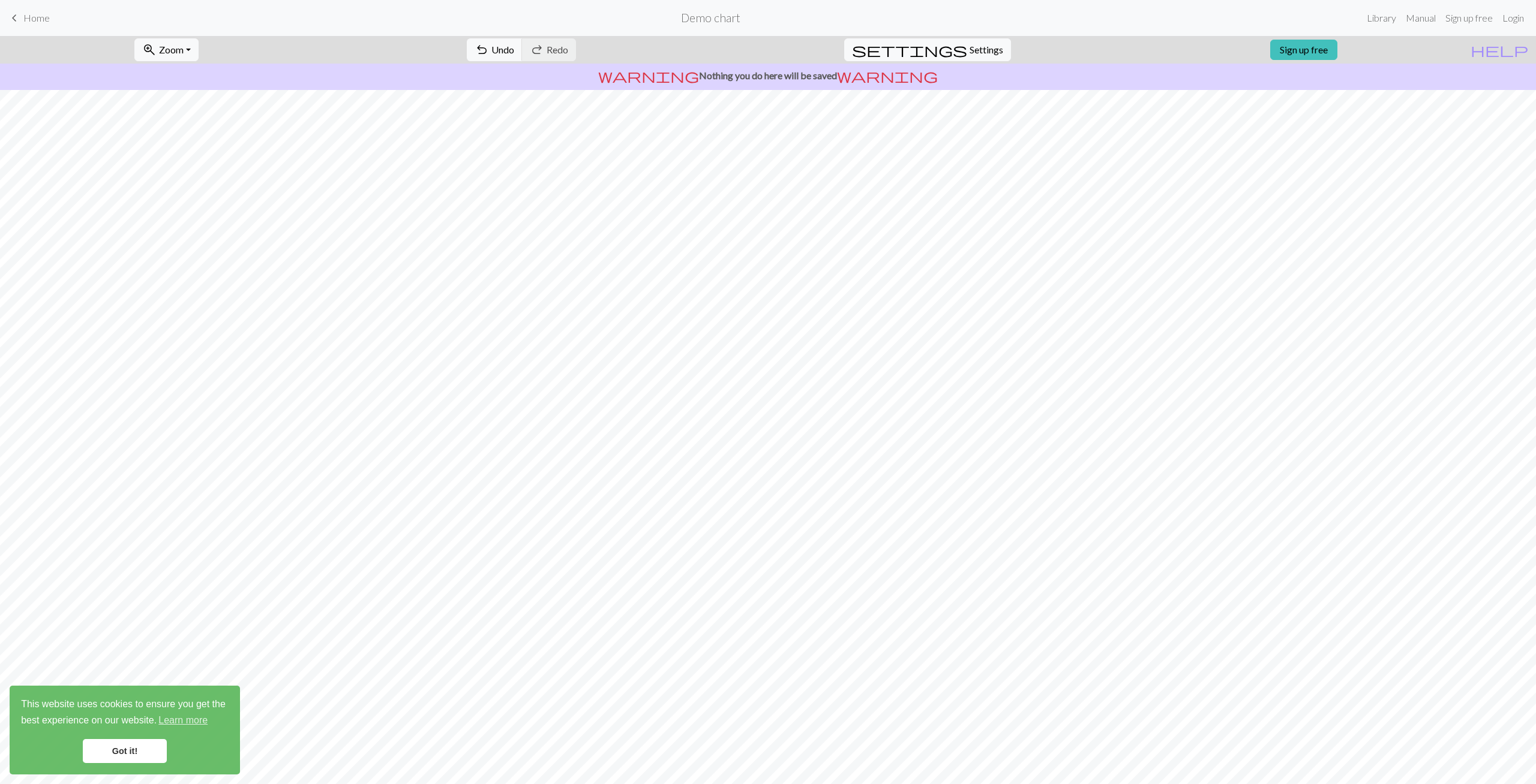
click at [99, 763] on div "This website uses cookies to ensure you get the best experience on our website.…" at bounding box center [125, 729] width 231 height 89
click at [108, 752] on link "Got it!" at bounding box center [124, 751] width 84 height 24
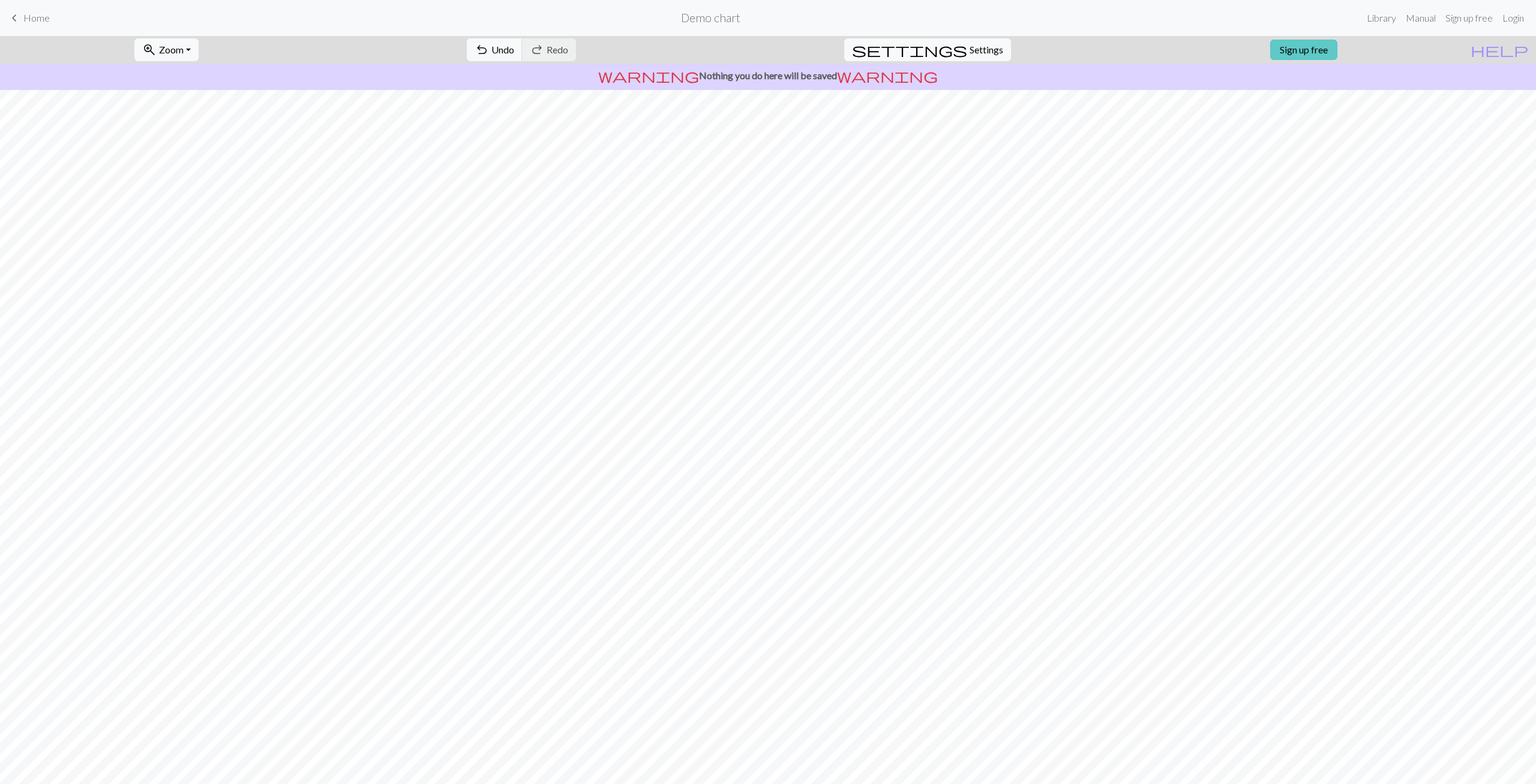
click at [1327, 48] on link "Sign up free" at bounding box center [1303, 50] width 67 height 20
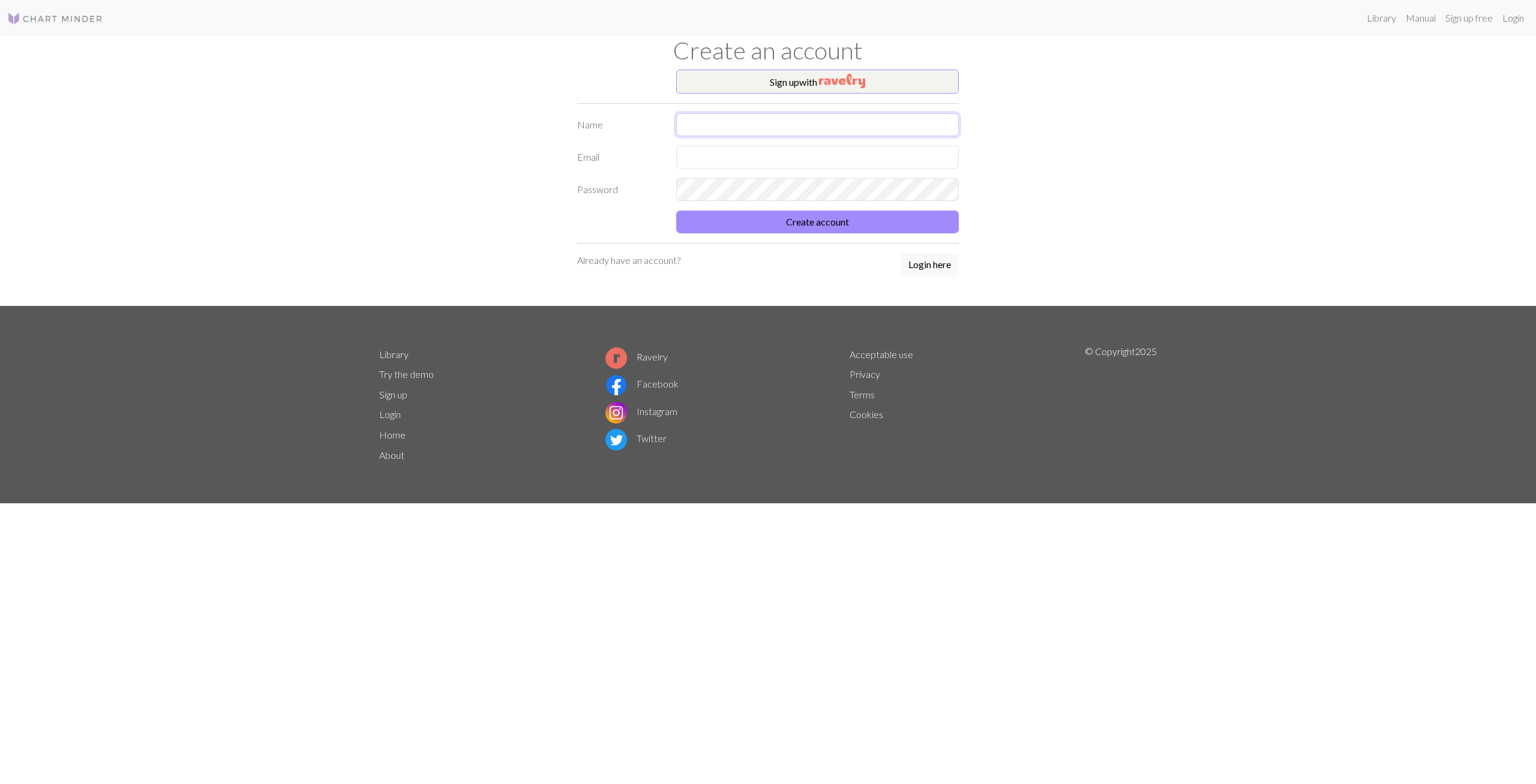
click at [763, 126] on input "text" at bounding box center [817, 124] width 282 height 23
type input "[PERSON_NAME]"
type input "[EMAIL_ADDRESS][DOMAIN_NAME]"
click at [676, 210] on button "Create account" at bounding box center [817, 222] width 282 height 23
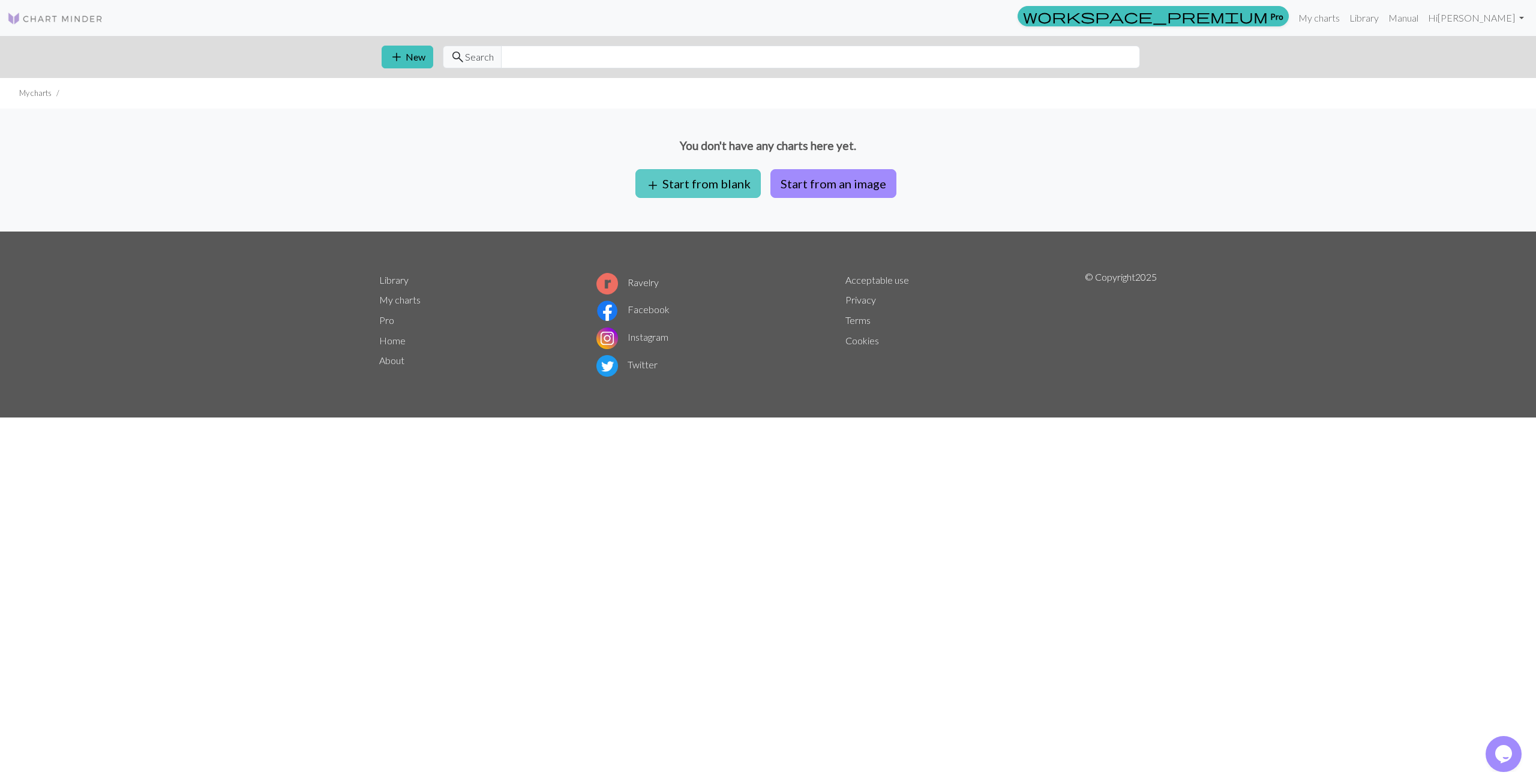
click at [667, 189] on button "add Start from blank" at bounding box center [697, 183] width 125 height 29
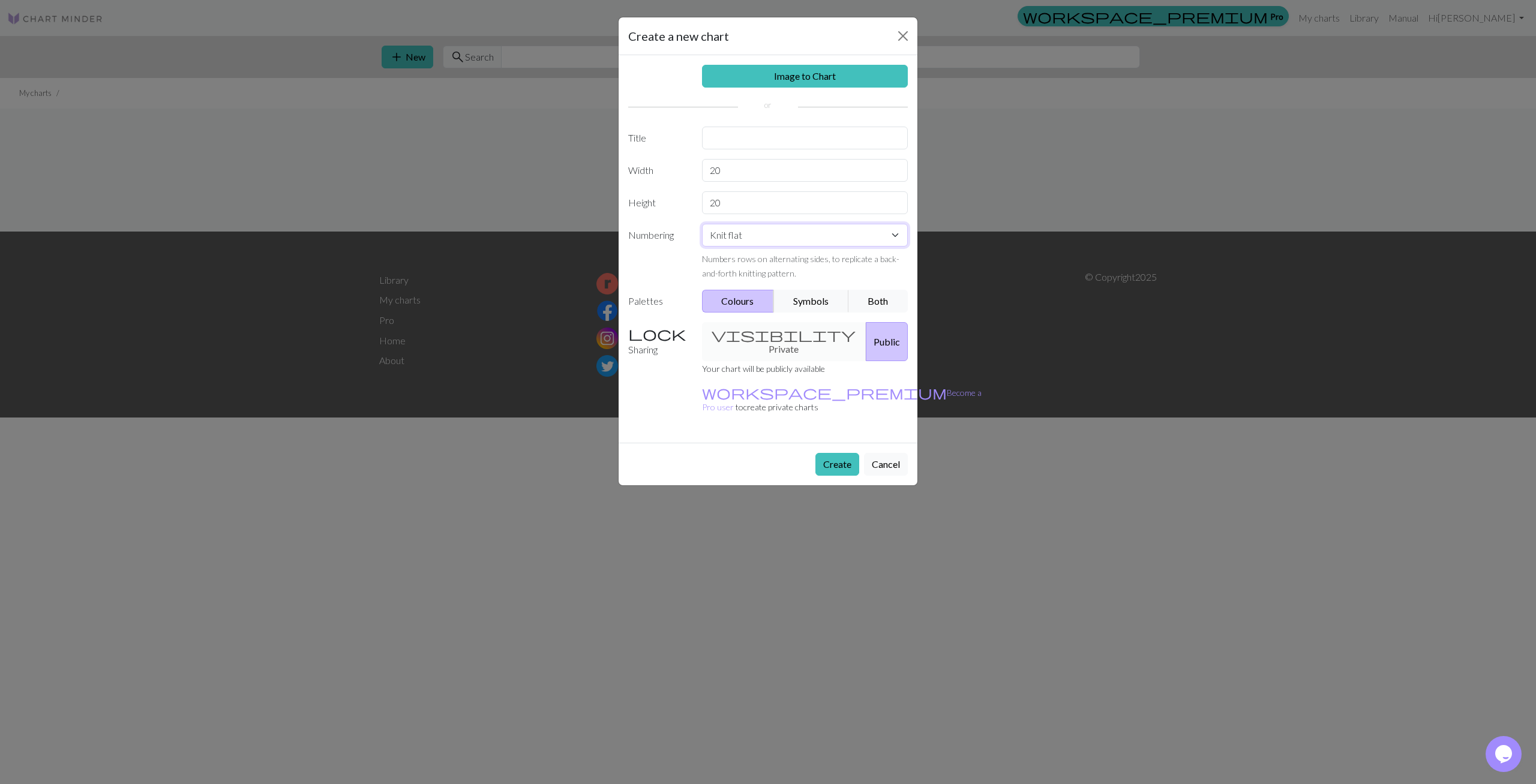
click at [702, 224] on select "Knit flat Knit in the round Lace knitting Cross stitch" at bounding box center [804, 235] width 206 height 23
click at [745, 237] on select "Knit flat Knit in the round Lace knitting Cross stitch" at bounding box center [804, 235] width 206 height 23
click at [748, 343] on div "visibility Private Public" at bounding box center [805, 342] width 221 height 39
click at [751, 148] on input "text" at bounding box center [804, 138] width 206 height 23
type input "Chocobo"
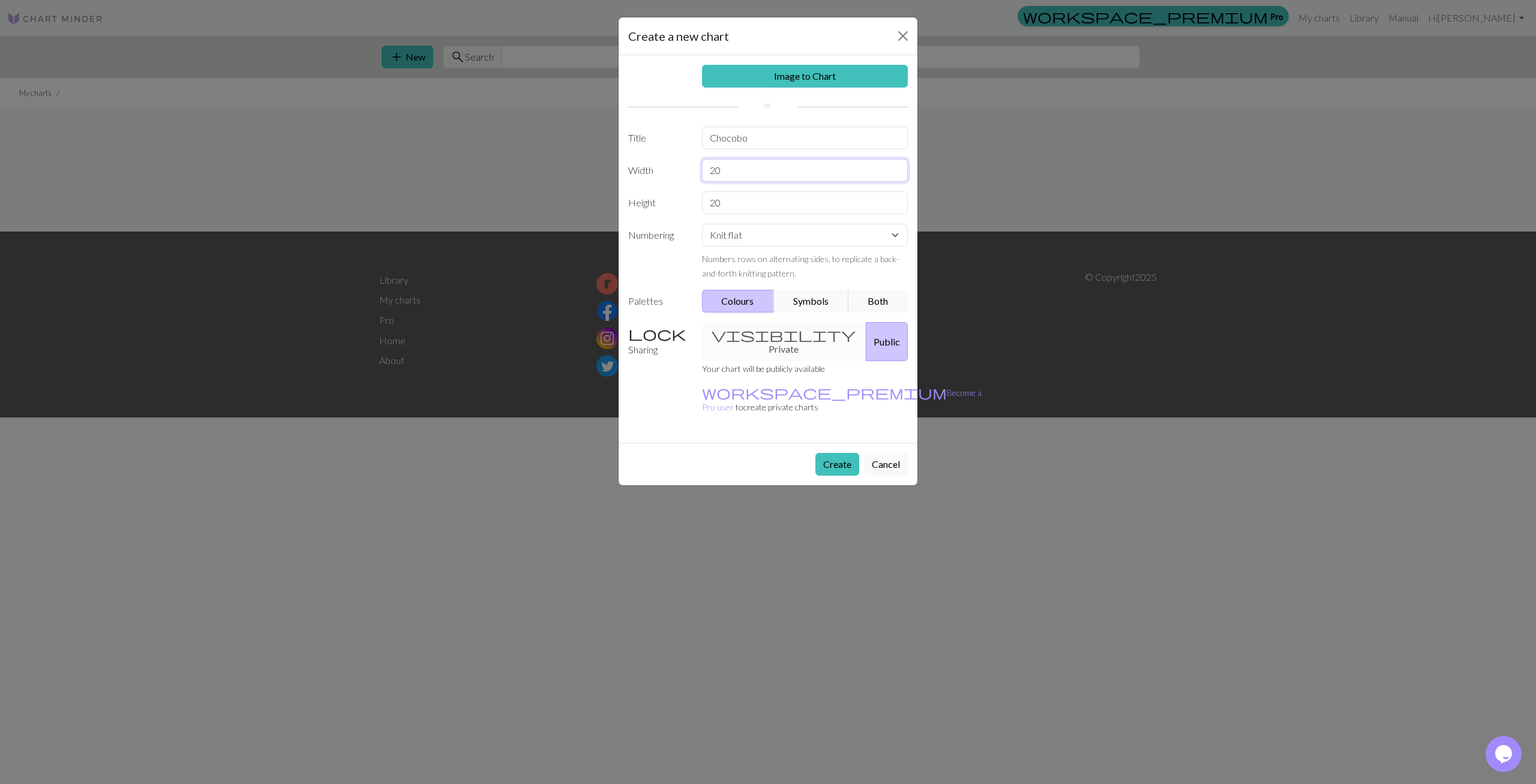
click at [731, 170] on input "20" at bounding box center [804, 170] width 206 height 23
click at [731, 171] on input "20" at bounding box center [804, 170] width 206 height 23
type input "43"
click at [761, 207] on input "20" at bounding box center [804, 203] width 206 height 23
type input "2"
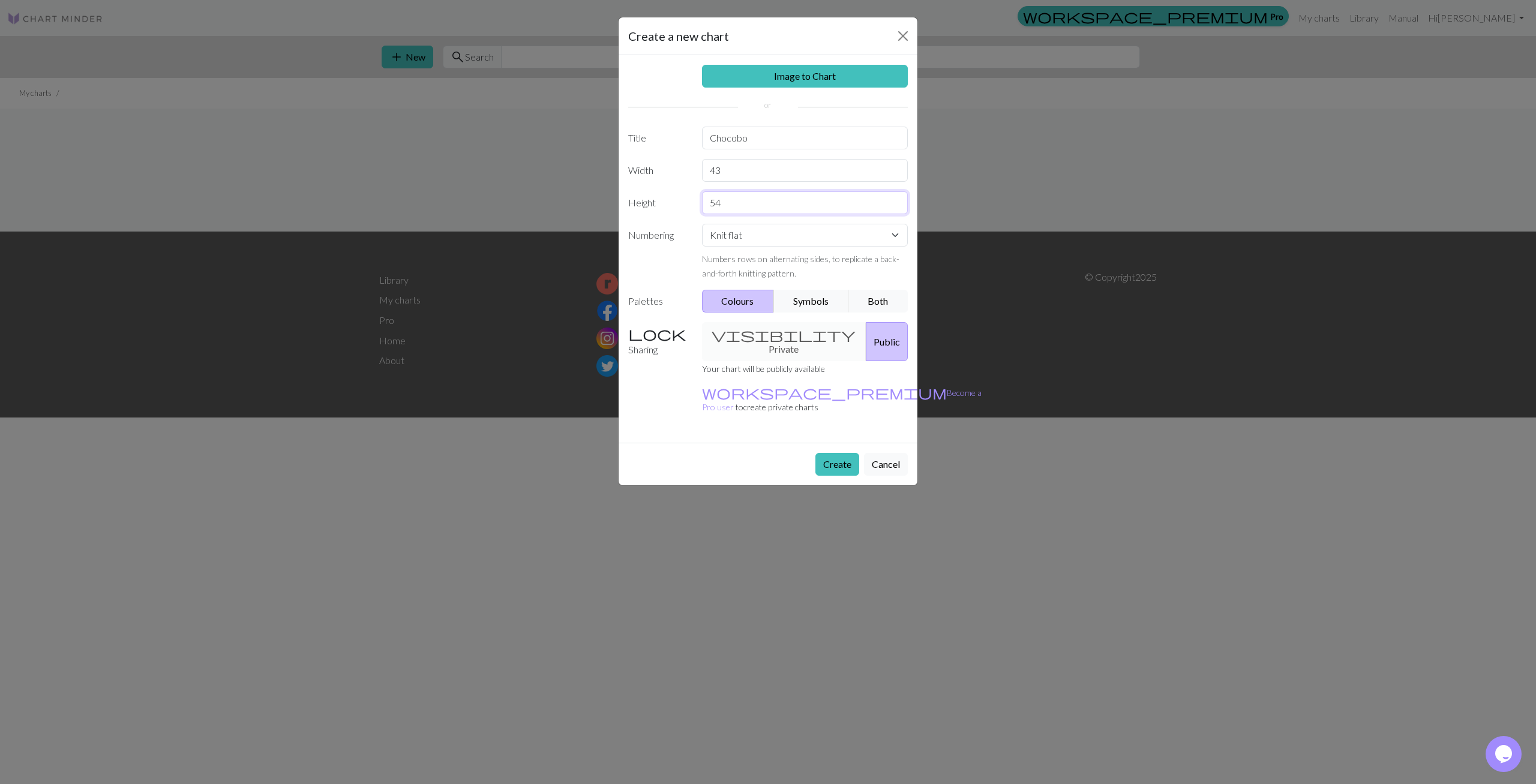
type input "54"
drag, startPoint x: 653, startPoint y: 403, endPoint x: 787, endPoint y: 428, distance: 136.3
click at [654, 403] on div "Image to Chart Title Chocobo Width 43 Height 54 Numbering Knit flat Knit in the…" at bounding box center [768, 249] width 299 height 388
click at [834, 453] on button "Create" at bounding box center [837, 464] width 44 height 23
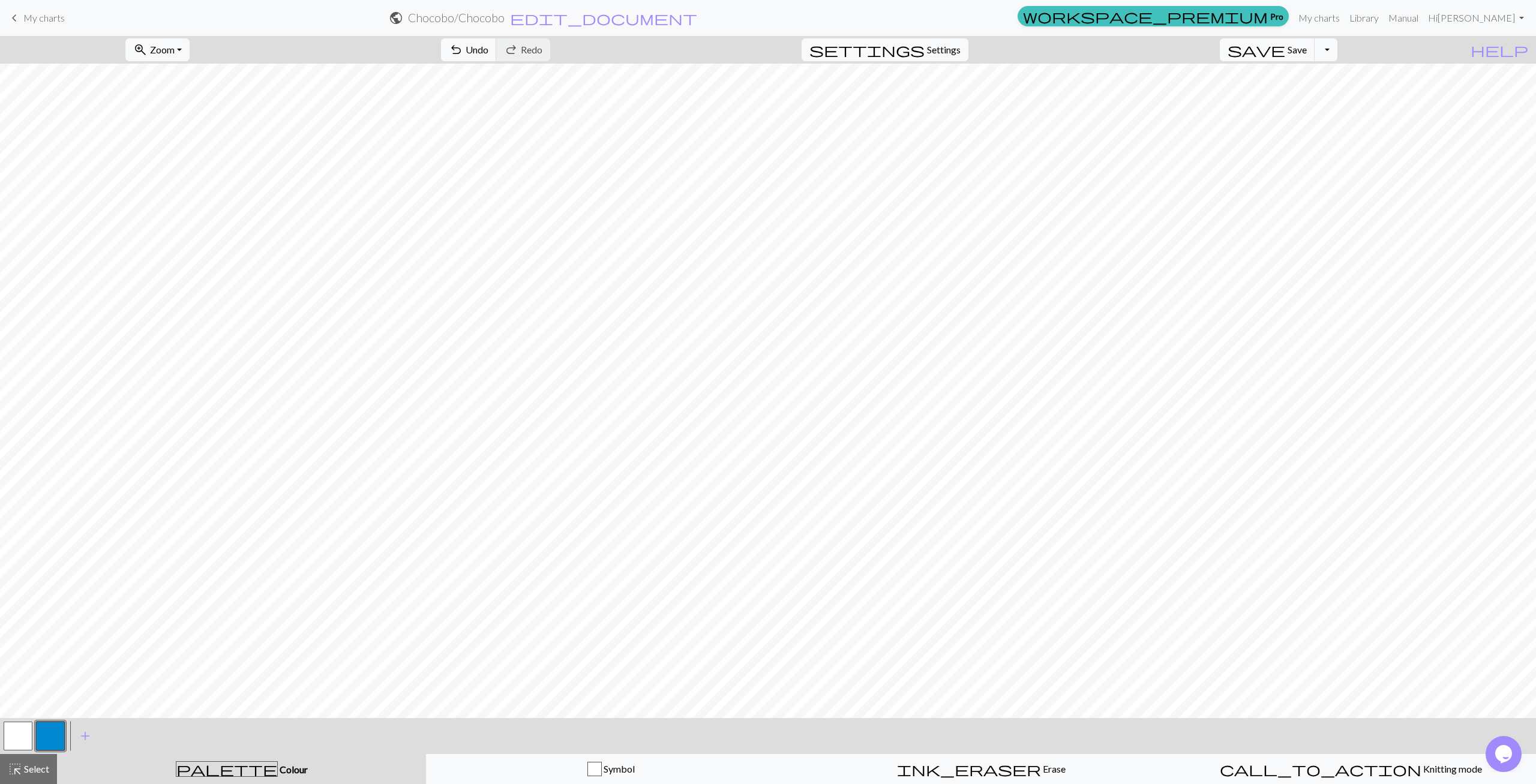
click at [17, 736] on button "button" at bounding box center [17, 736] width 29 height 29
click at [17, 735] on button "button" at bounding box center [17, 736] width 29 height 29
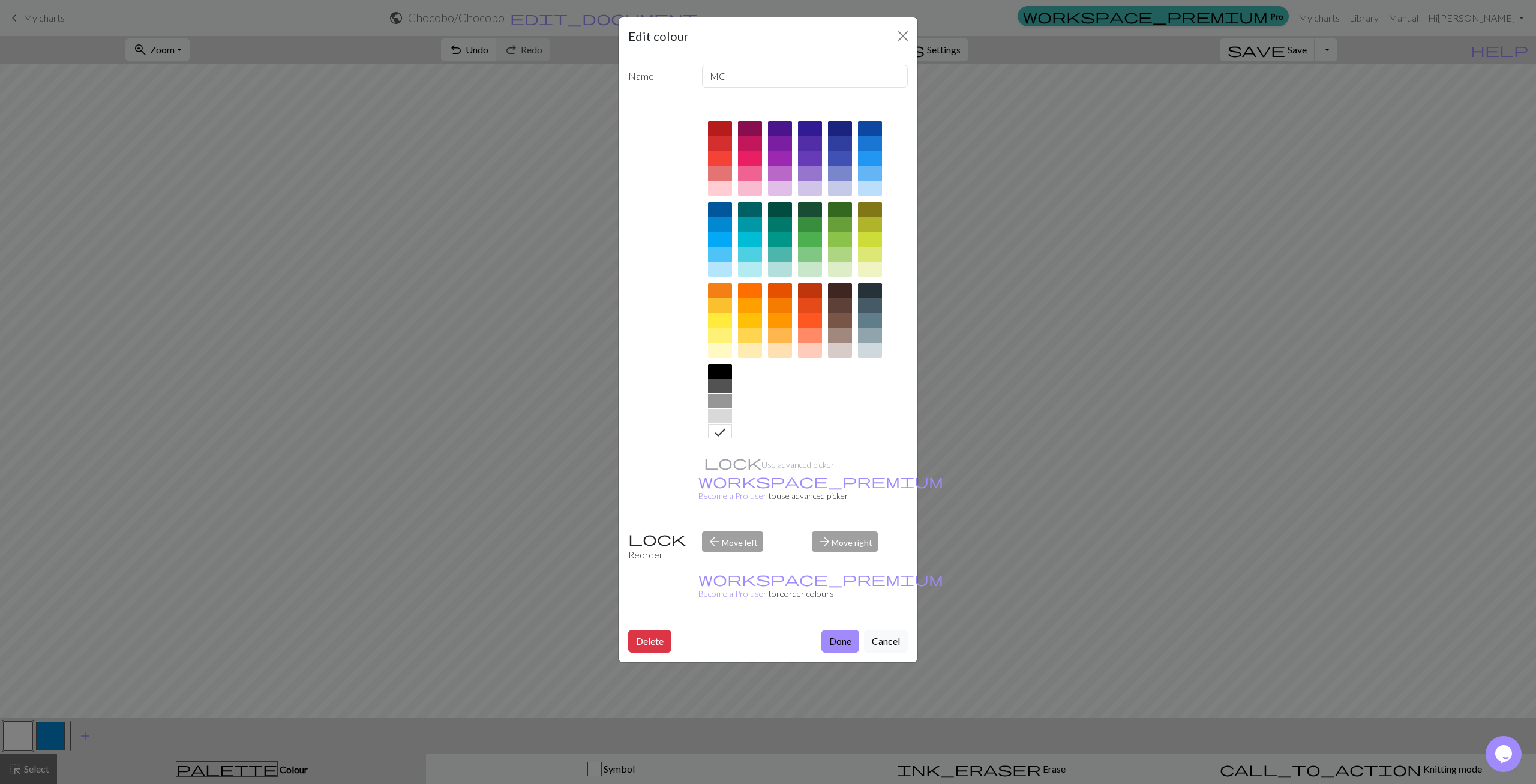
click at [813, 272] on div at bounding box center [810, 269] width 24 height 15
click at [843, 630] on button "Done" at bounding box center [840, 641] width 38 height 23
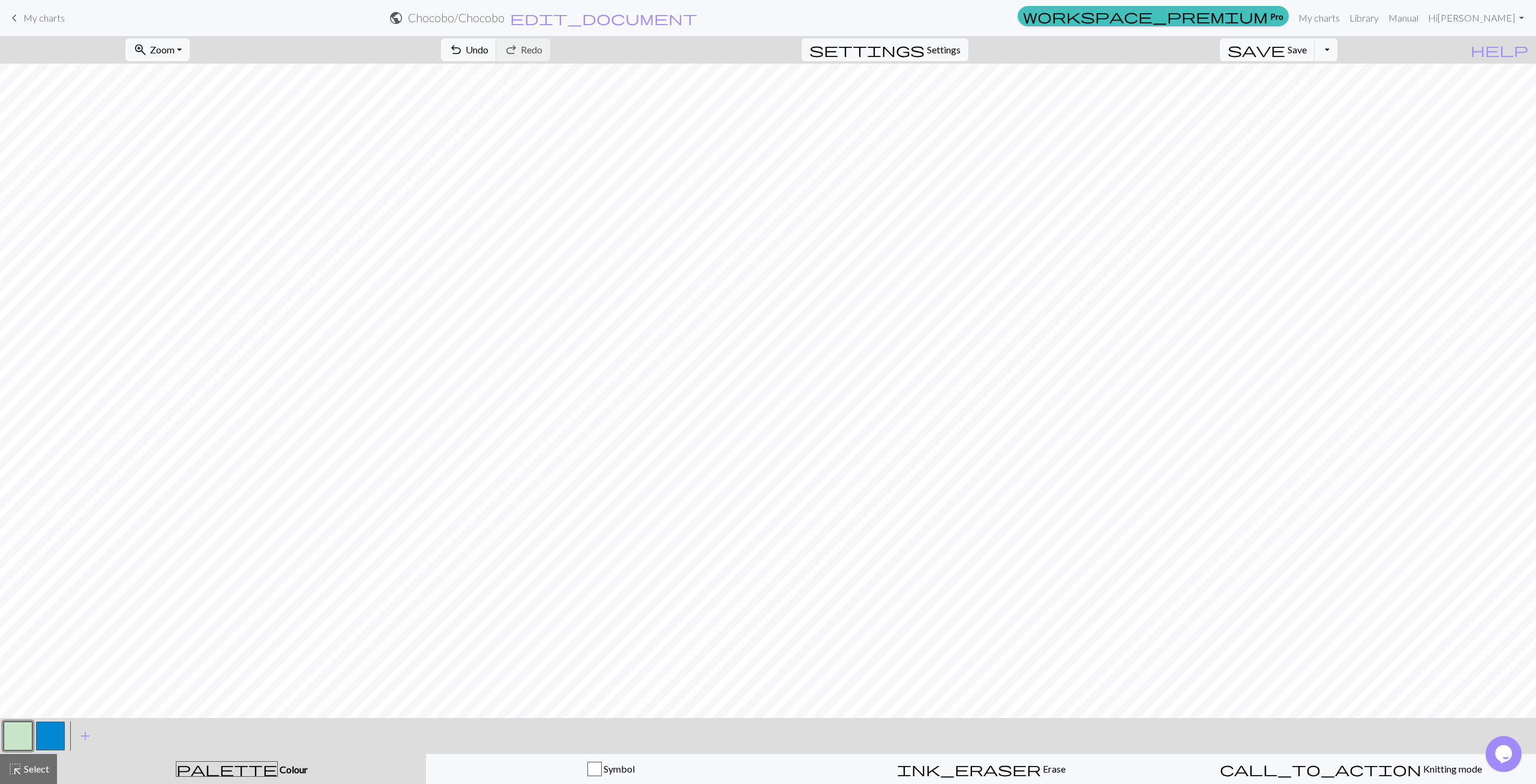
click at [59, 731] on button "button" at bounding box center [50, 736] width 29 height 29
click at [57, 732] on button "button" at bounding box center [50, 736] width 29 height 29
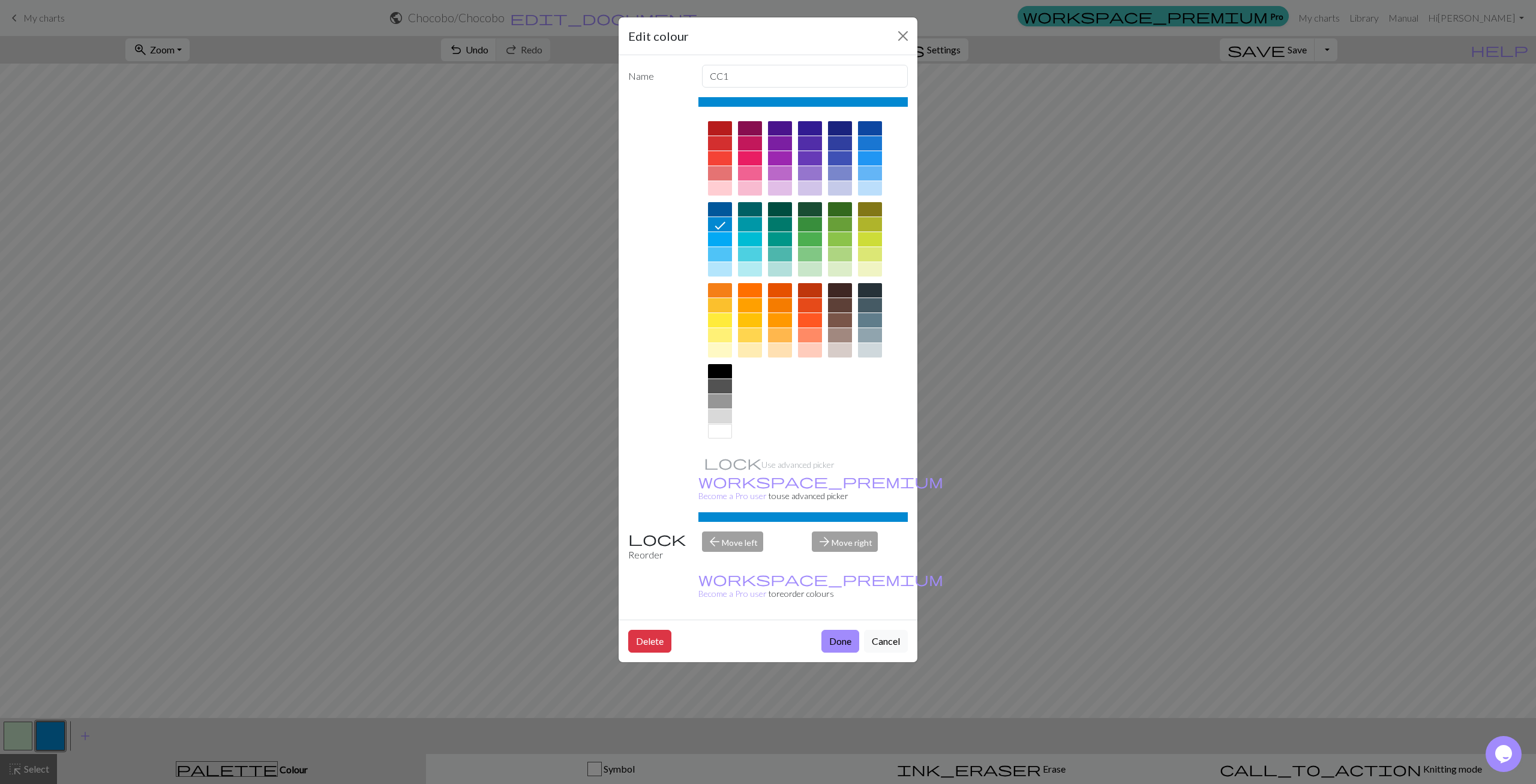
click at [712, 345] on div at bounding box center [720, 350] width 24 height 15
click at [837, 630] on button "Done" at bounding box center [840, 641] width 38 height 23
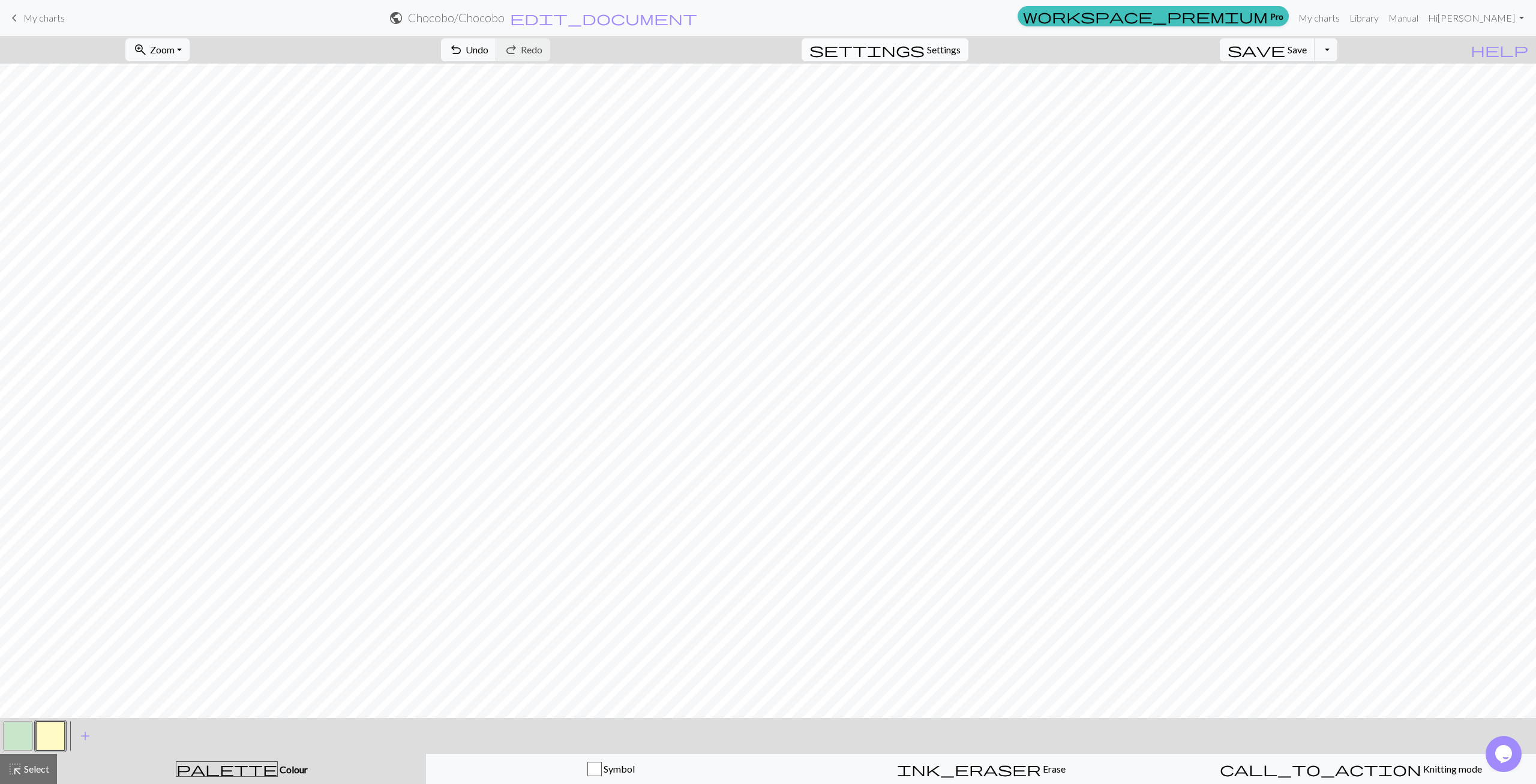
click at [960, 59] on button "settings Settings" at bounding box center [885, 50] width 167 height 23
select select "aran"
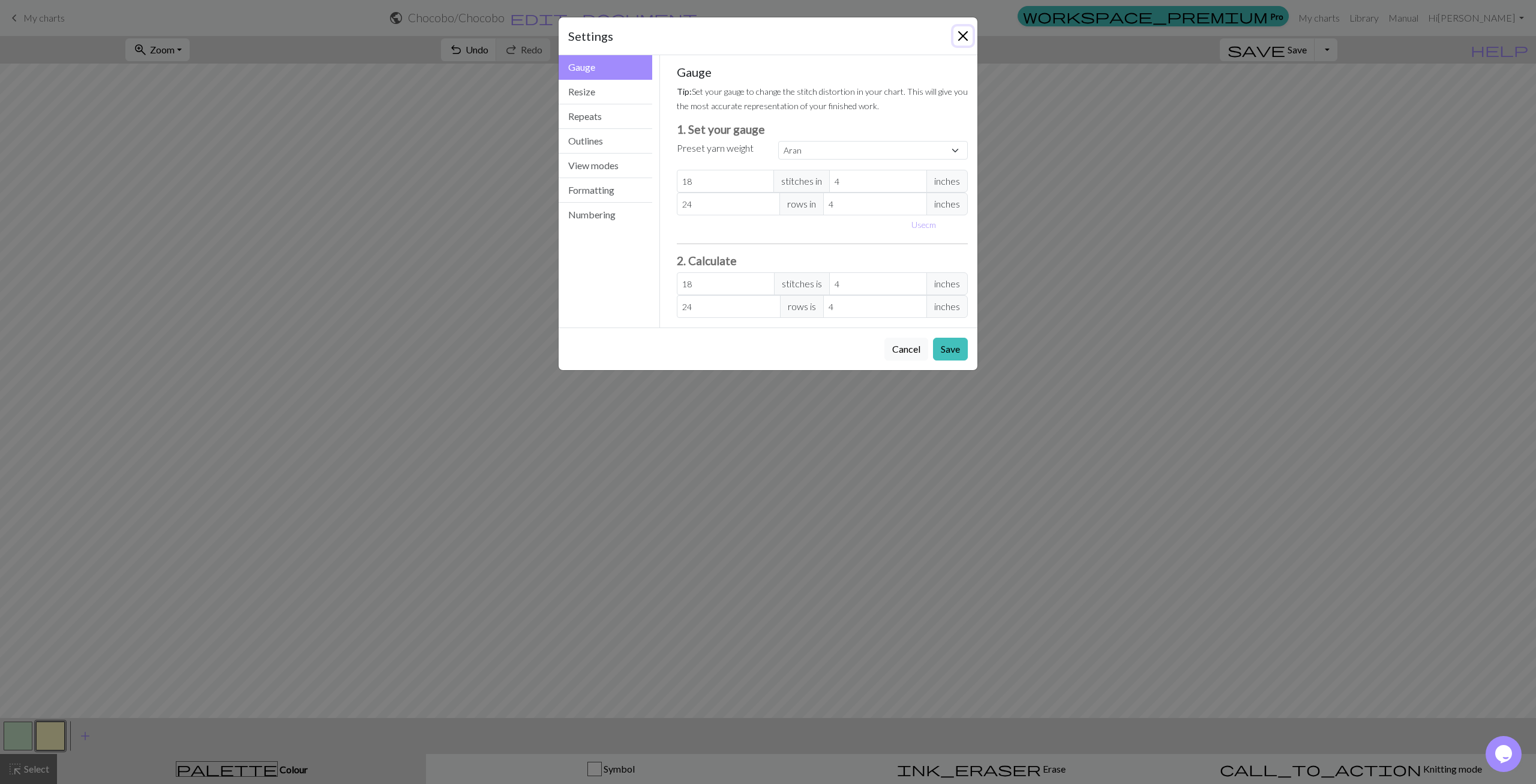
click at [965, 38] on button "Close" at bounding box center [962, 36] width 19 height 19
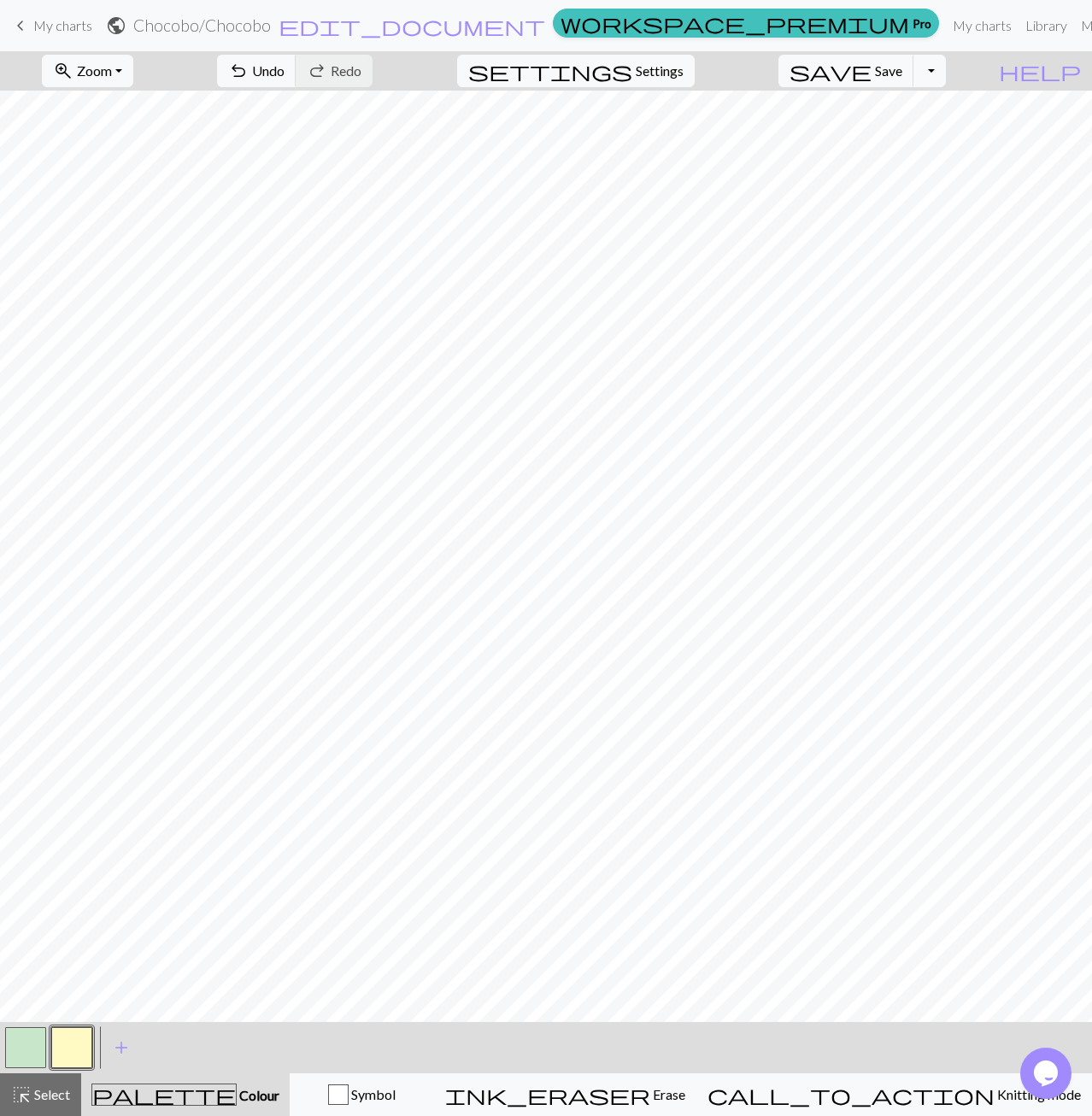
click at [69, 1062] on button "button" at bounding box center [72, 1047] width 41 height 41
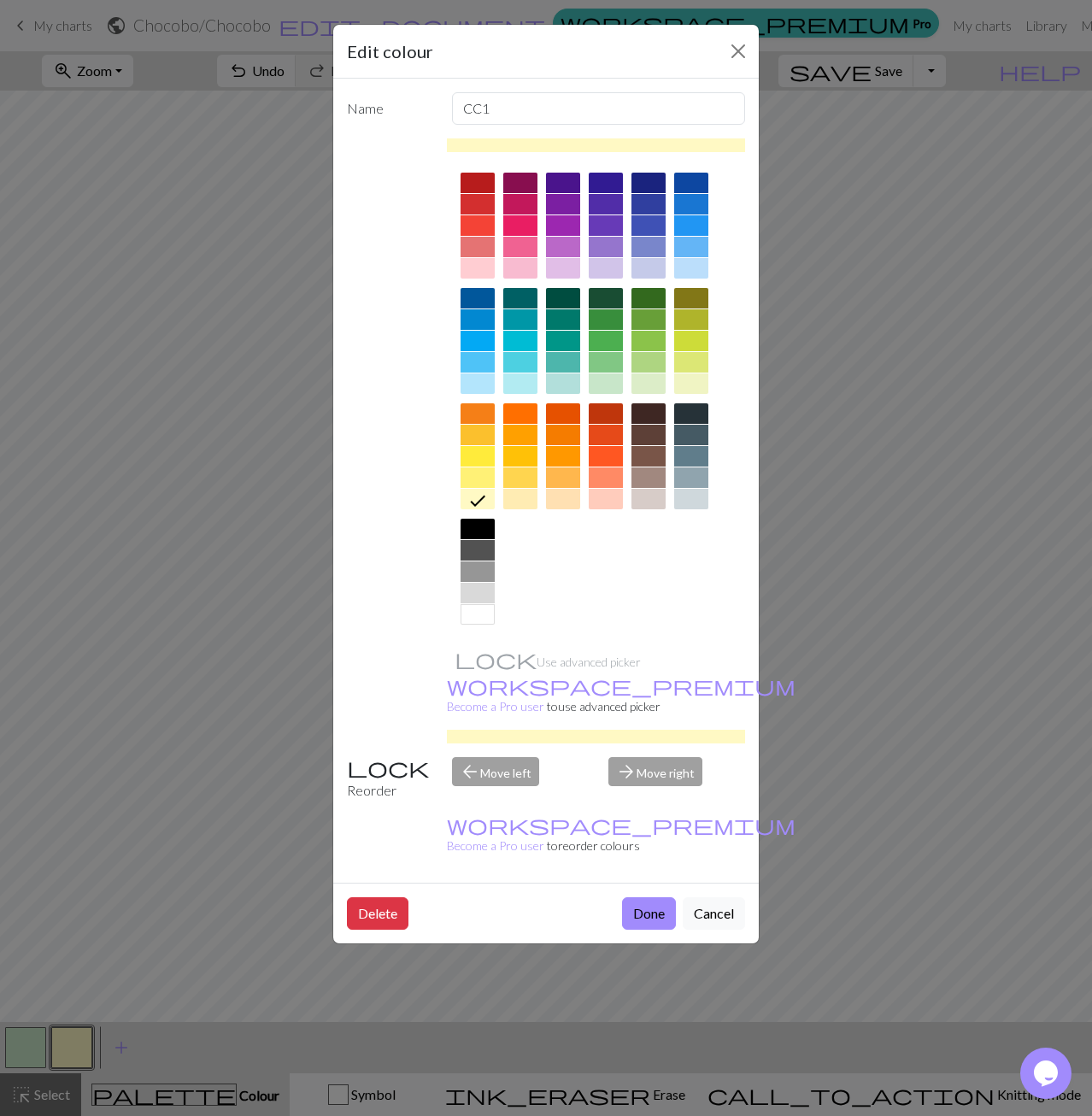
click at [475, 481] on div at bounding box center [478, 478] width 34 height 21
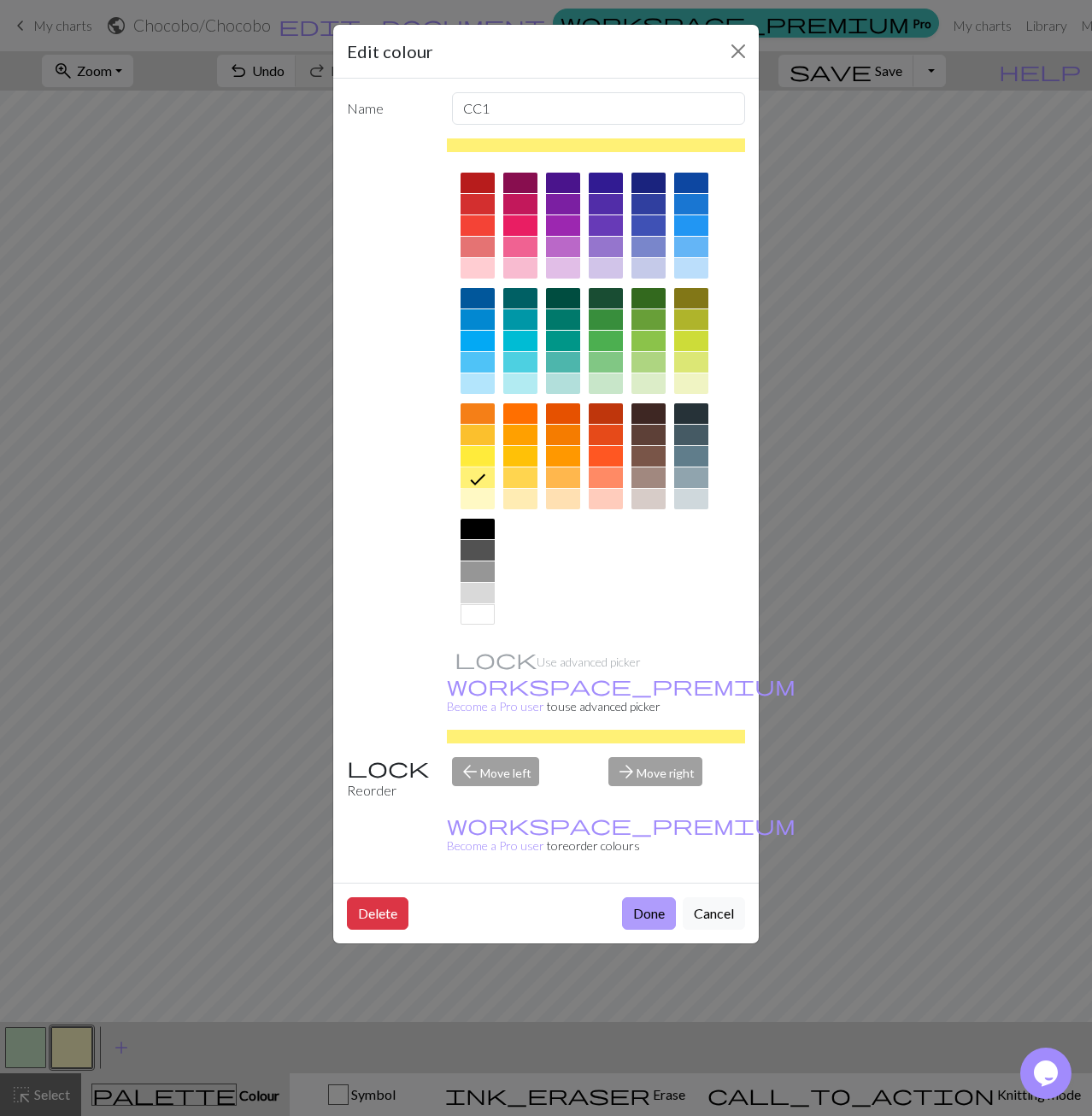
click at [636, 897] on button "Done" at bounding box center [649, 913] width 54 height 33
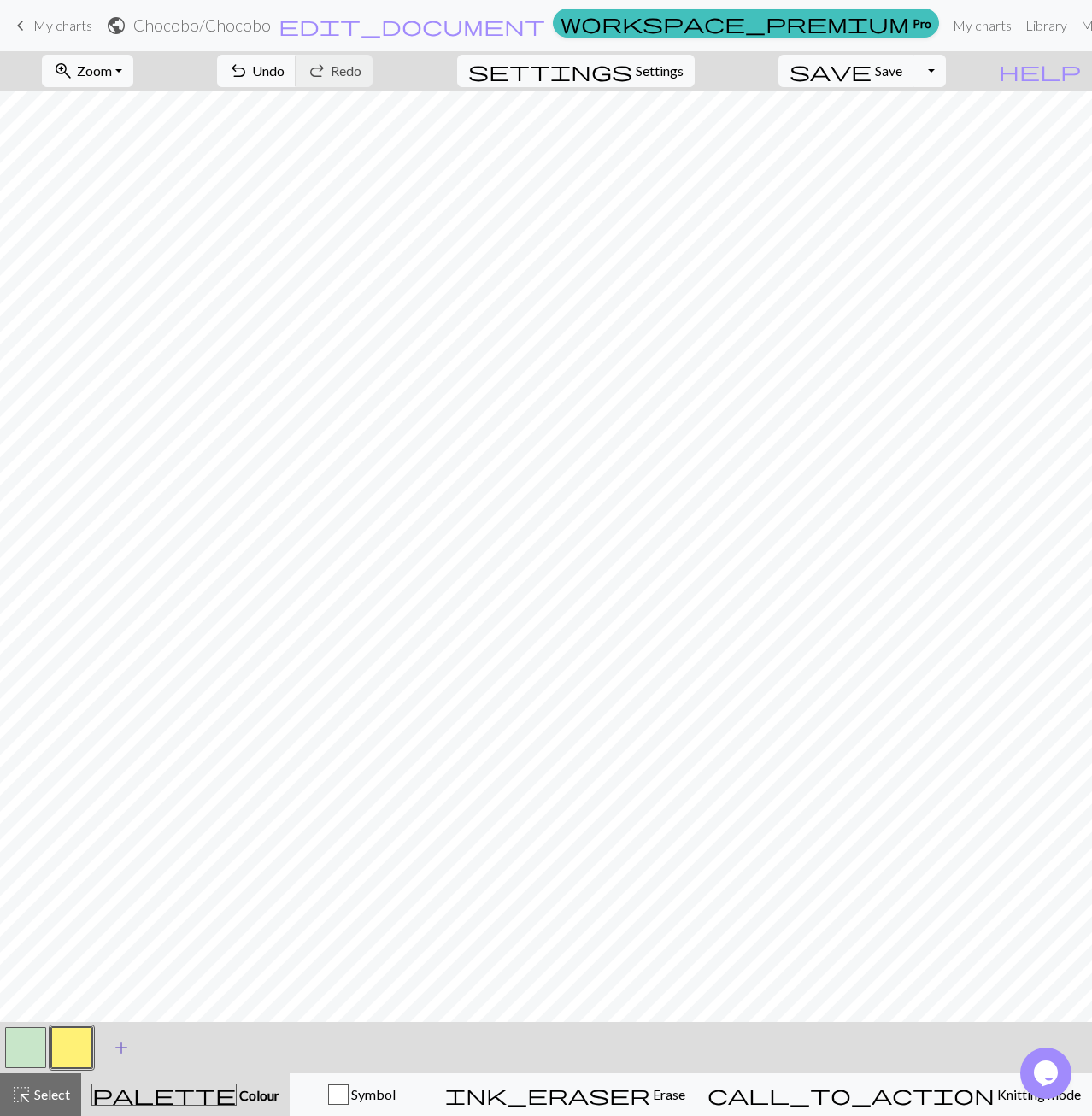
click at [128, 1055] on span "add" at bounding box center [121, 1047] width 21 height 24
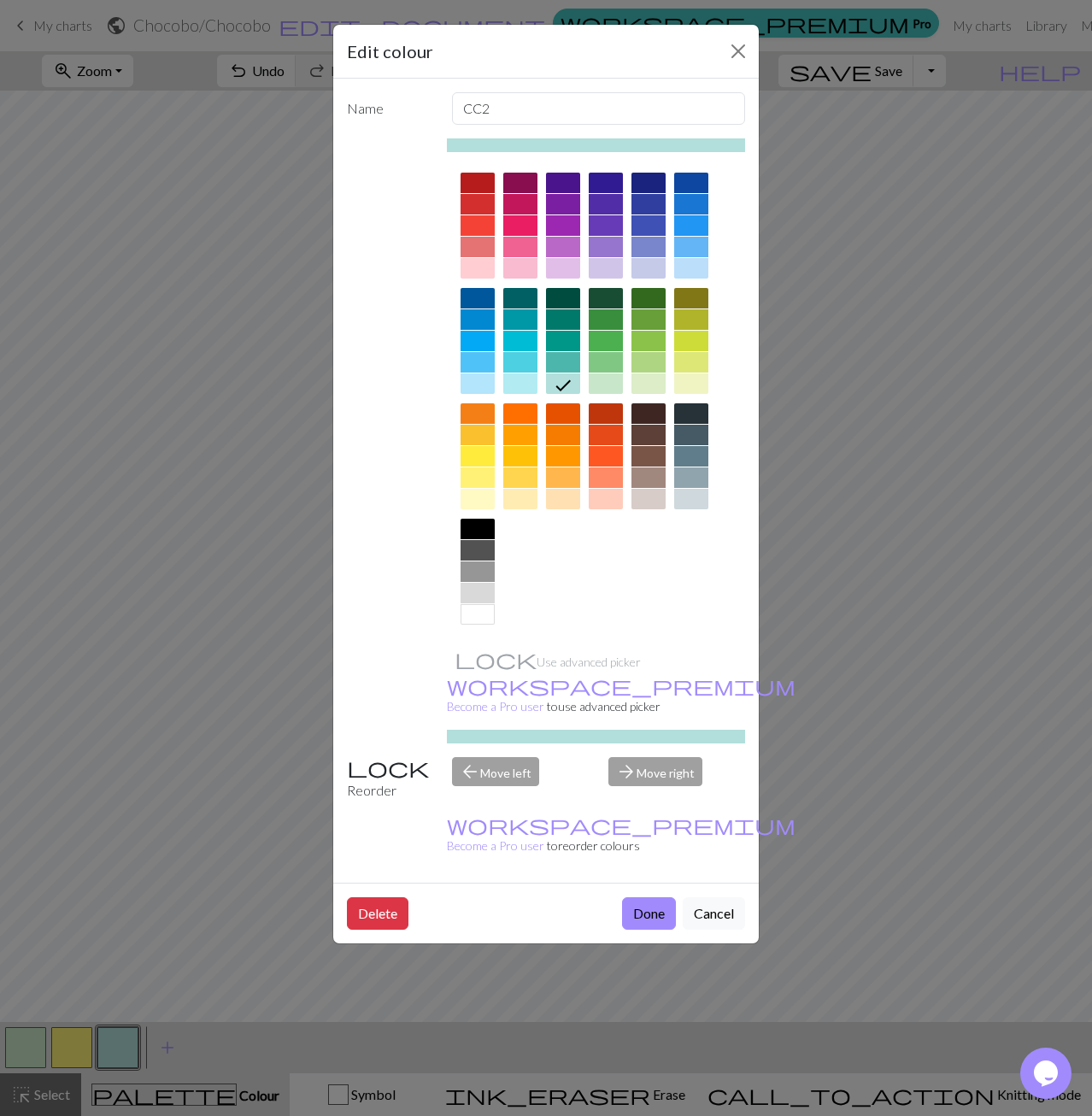
click at [649, 190] on div at bounding box center [648, 182] width 34 height 21
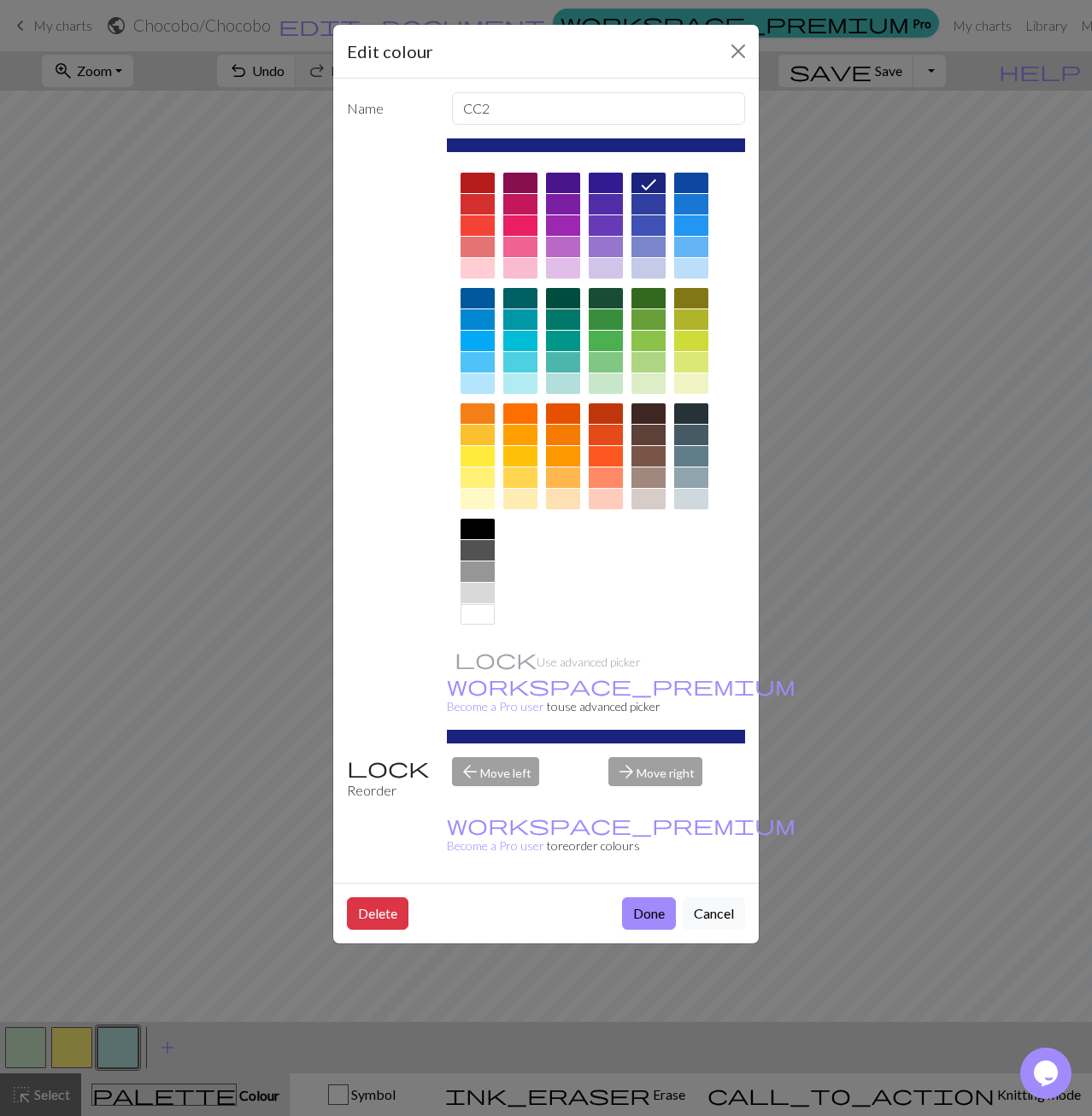
click at [642, 883] on div "Delete Done Cancel" at bounding box center [546, 913] width 426 height 61
click at [642, 897] on button "Done" at bounding box center [649, 913] width 54 height 33
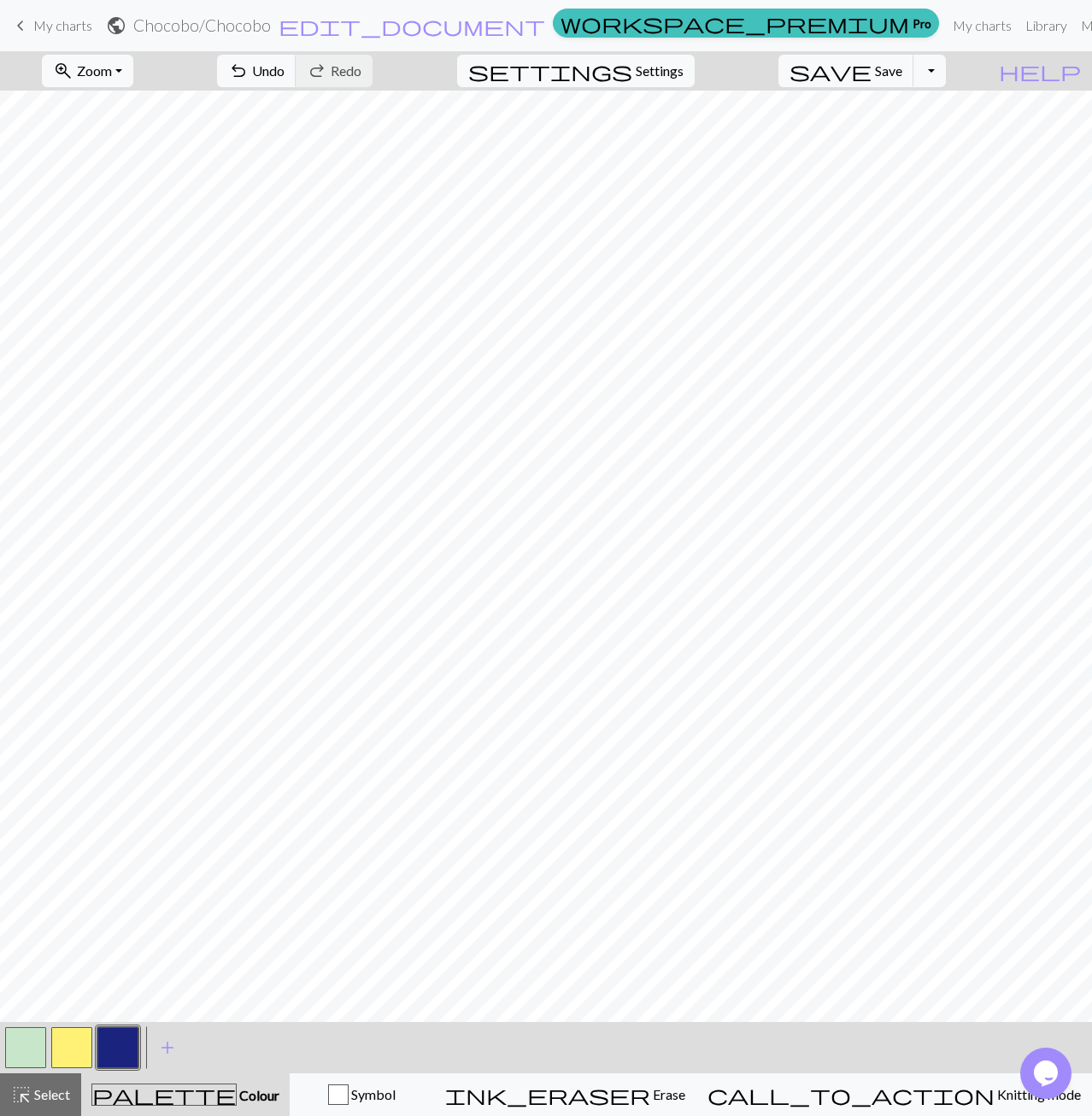
click at [15, 1061] on button "button" at bounding box center [25, 1047] width 41 height 41
click at [131, 1055] on button "button" at bounding box center [117, 1047] width 41 height 41
